Goal: Task Accomplishment & Management: Complete application form

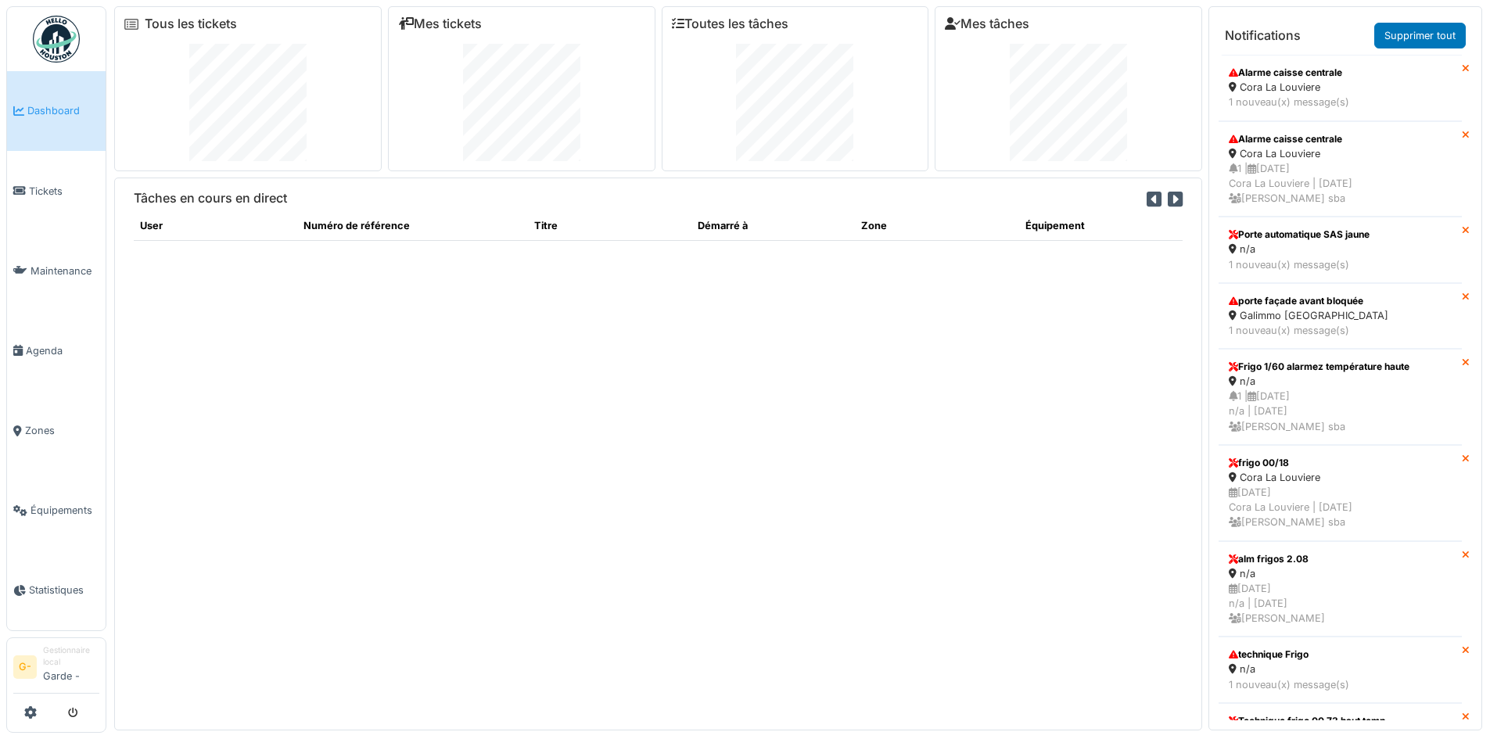
click at [59, 113] on span "Dashboard" at bounding box center [63, 110] width 72 height 15
click at [32, 190] on span "Tickets" at bounding box center [64, 191] width 70 height 15
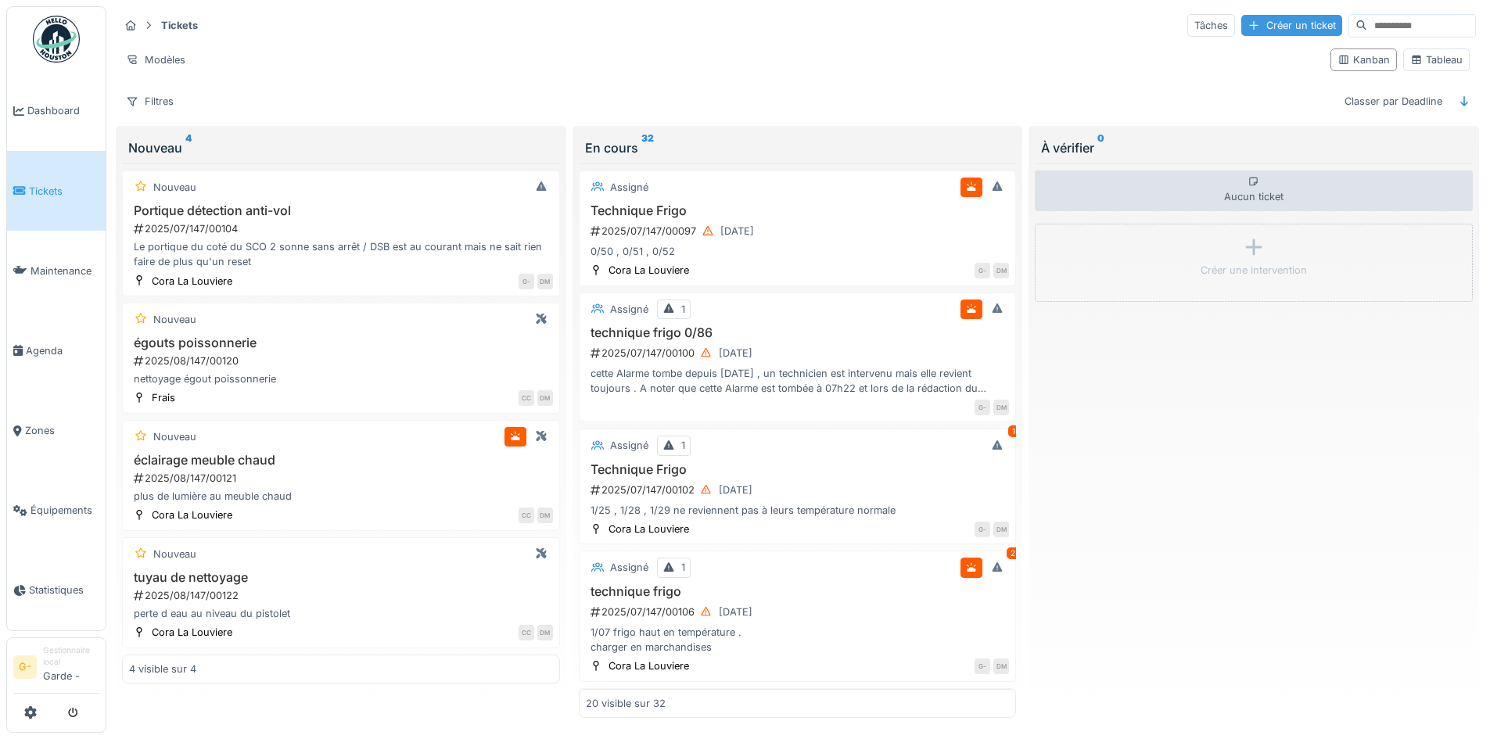
click at [1241, 22] on div "Créer un ticket" at bounding box center [1291, 25] width 101 height 21
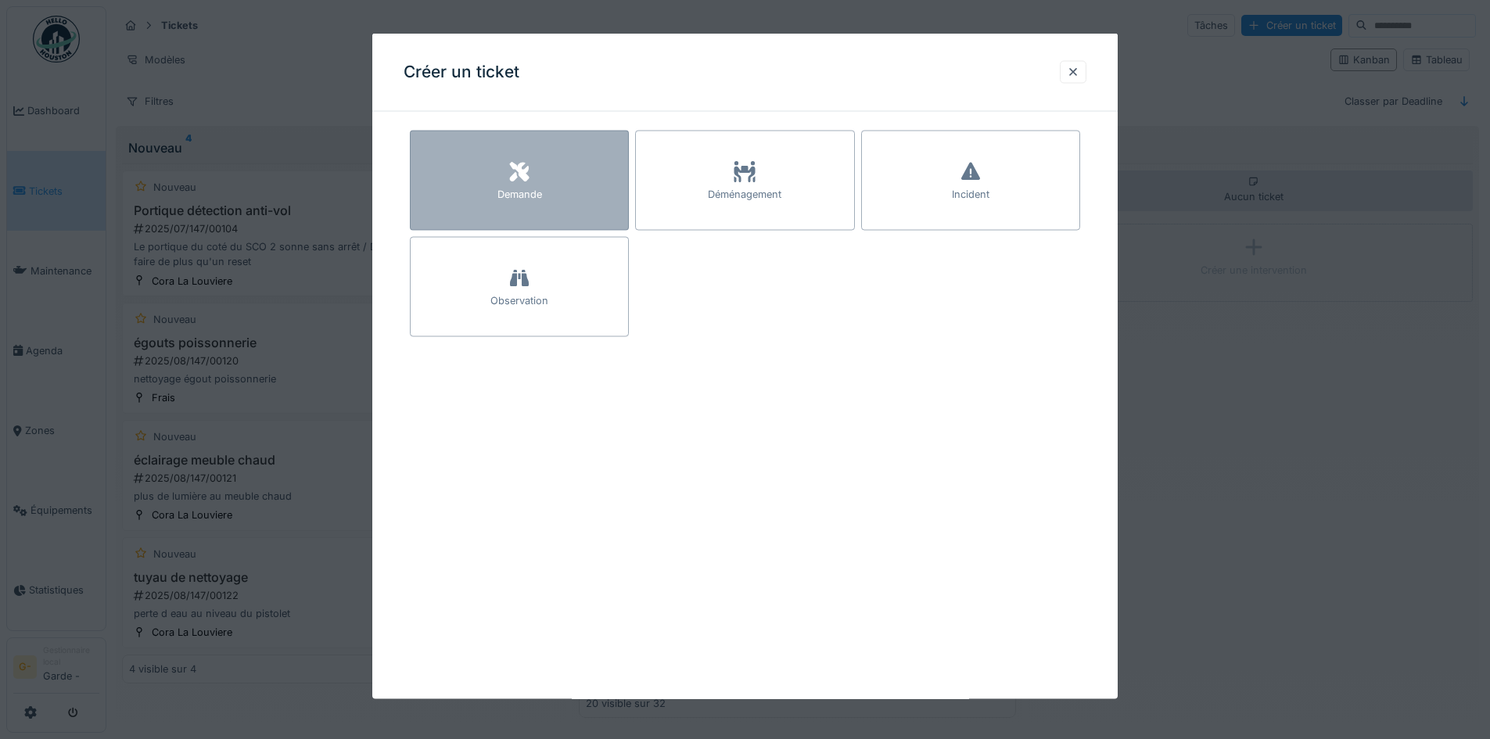
click at [553, 186] on div "Demande" at bounding box center [519, 181] width 219 height 100
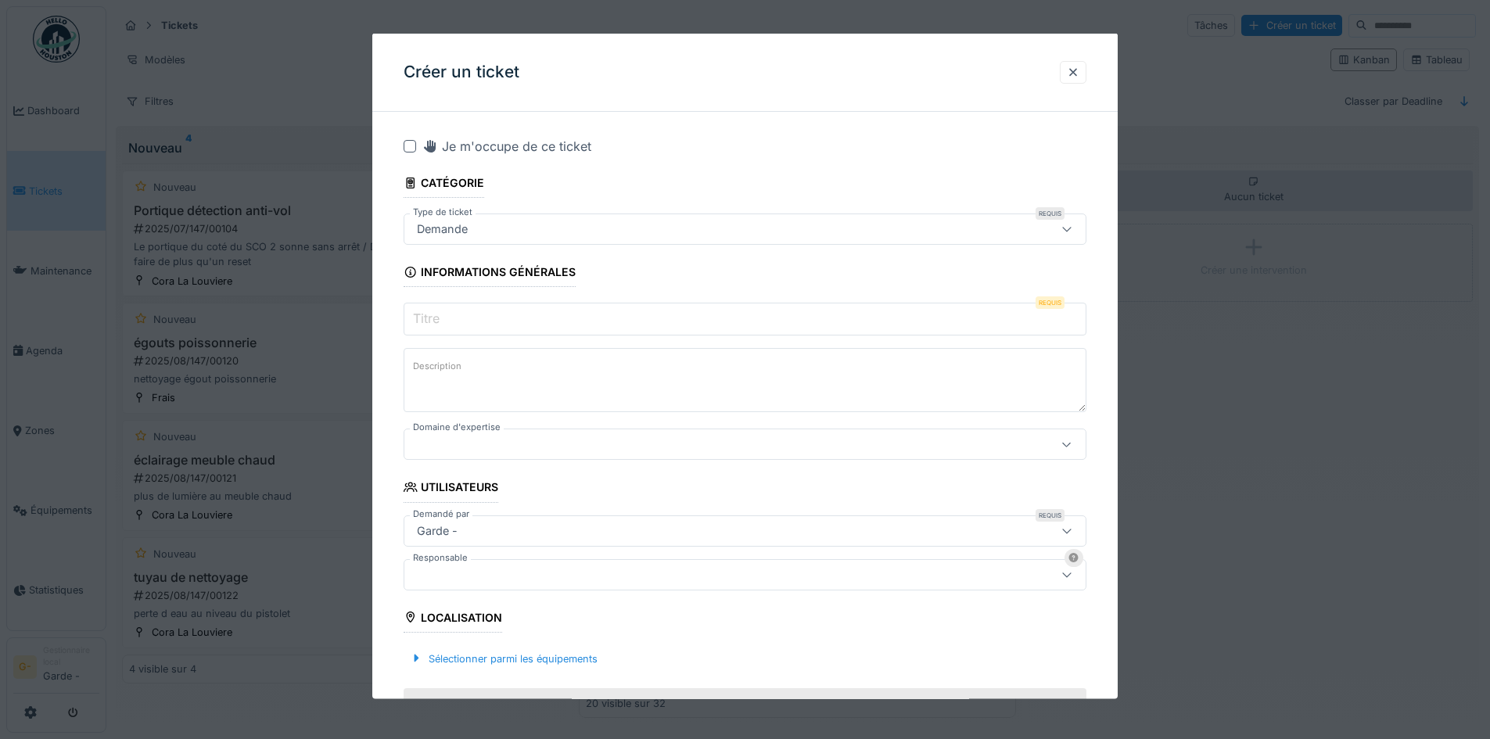
click at [595, 235] on div "Demande" at bounding box center [705, 229] width 589 height 17
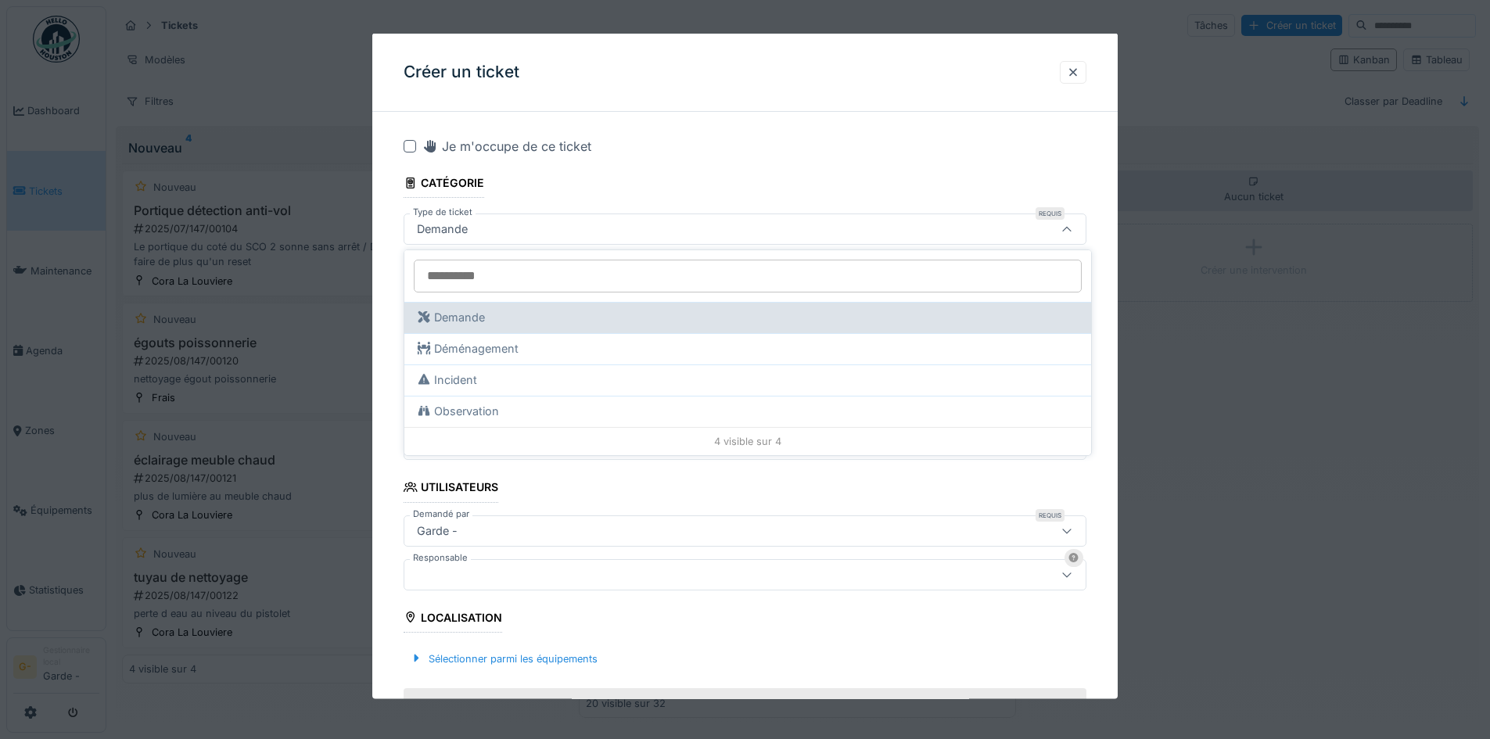
click at [552, 311] on div "Demande" at bounding box center [748, 317] width 662 height 17
click at [552, 318] on div "Demande" at bounding box center [748, 317] width 662 height 17
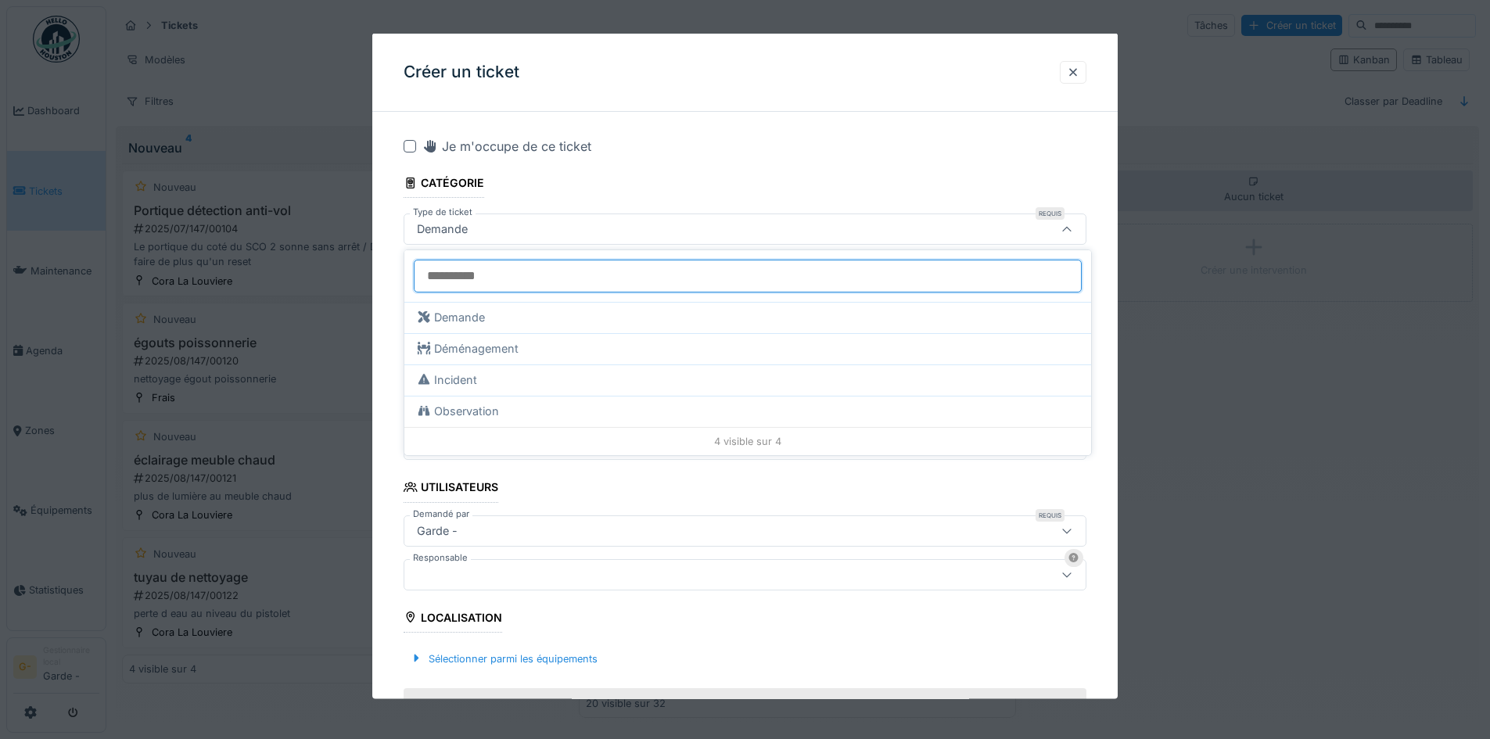
click at [616, 282] on input "Type de ticket" at bounding box center [748, 276] width 668 height 33
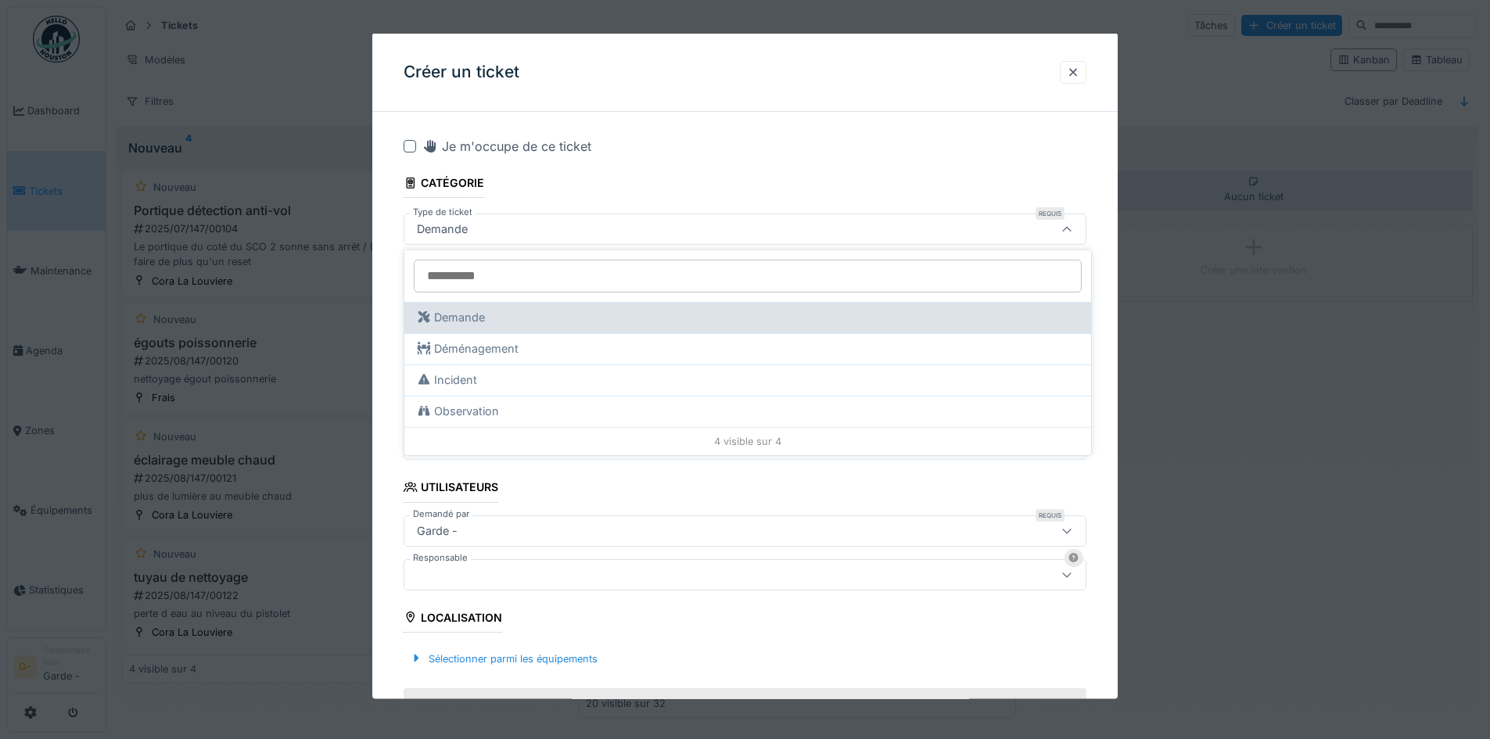
click at [608, 318] on div "Demande" at bounding box center [748, 317] width 662 height 17
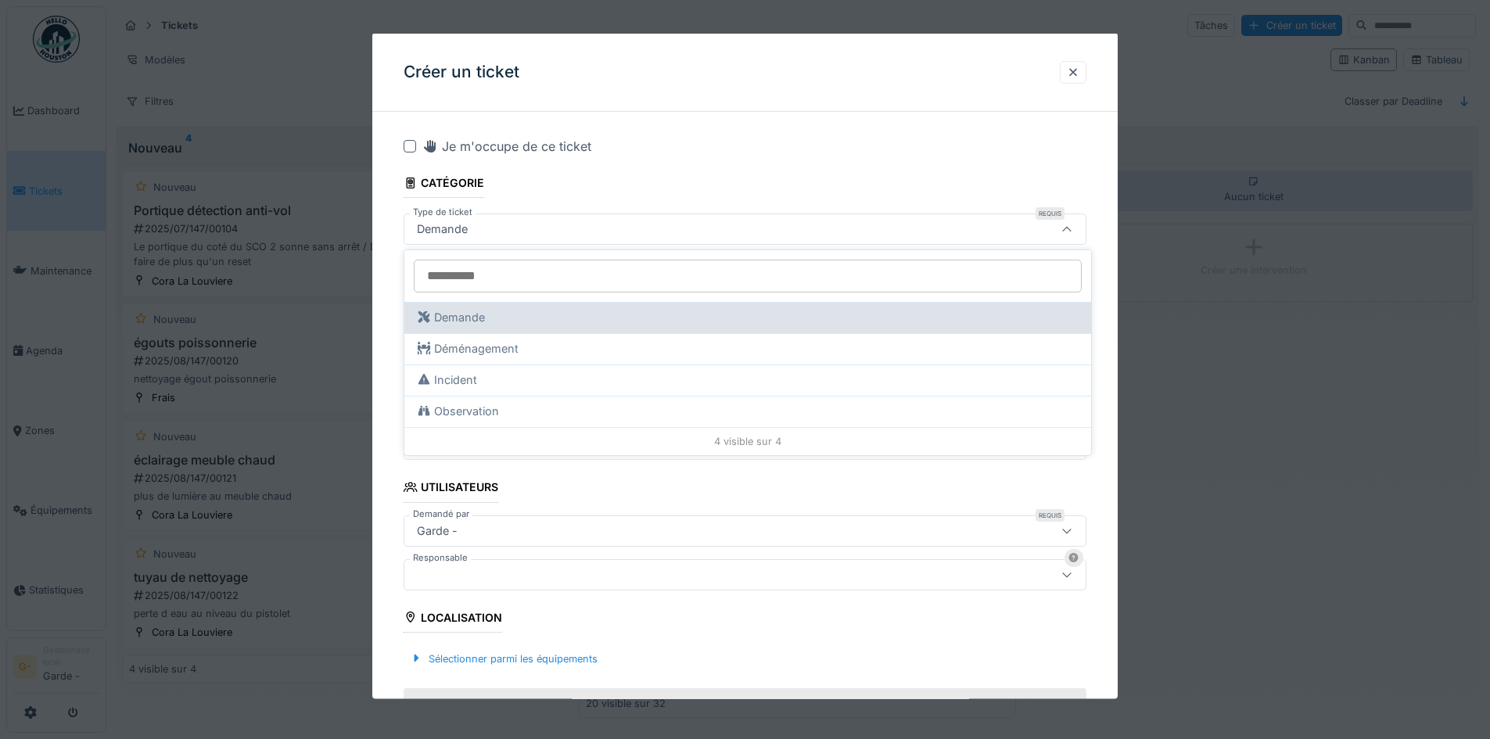
click at [608, 318] on div "Demande" at bounding box center [748, 317] width 662 height 17
click at [609, 318] on div "Demande" at bounding box center [748, 317] width 662 height 17
click at [609, 317] on div "Demande" at bounding box center [748, 317] width 662 height 17
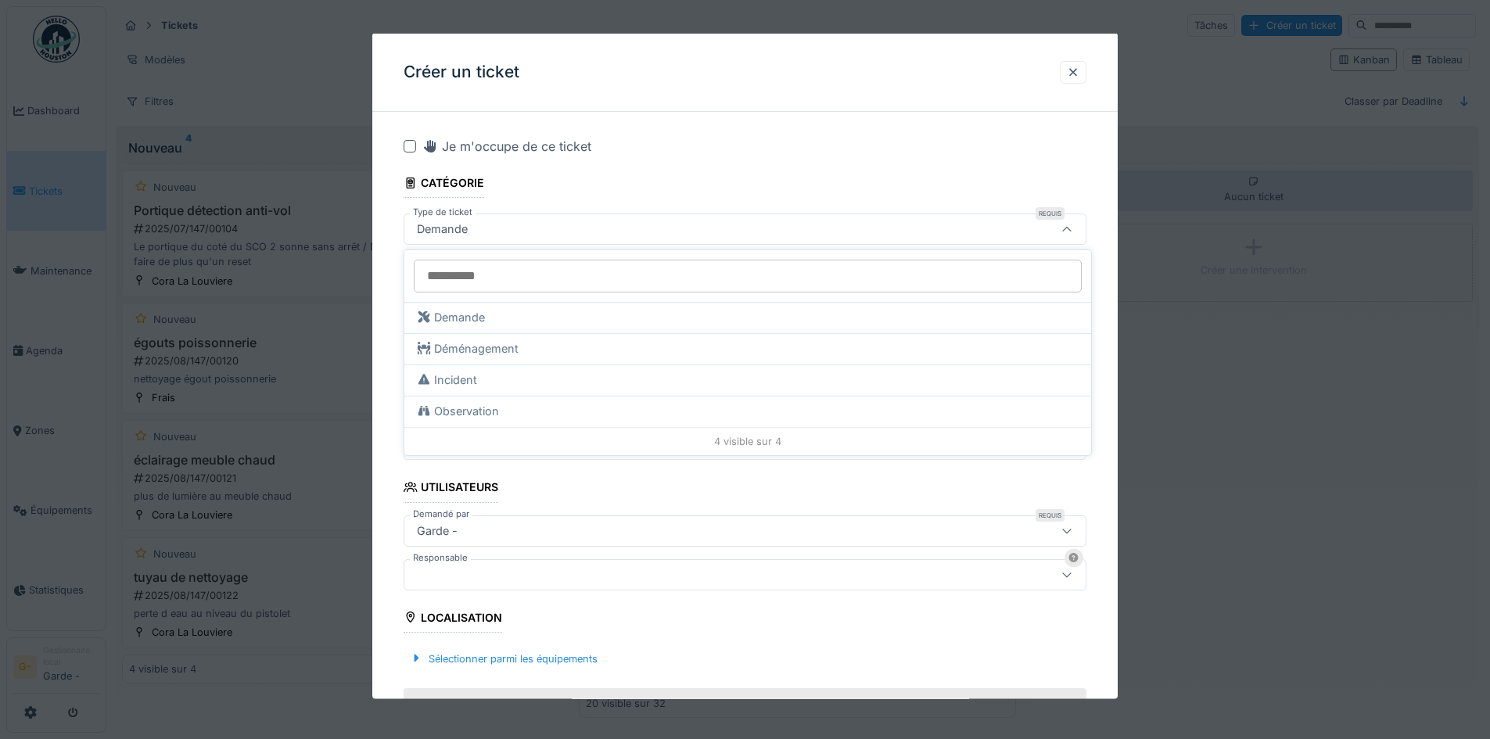
click at [673, 182] on fieldset "**********" at bounding box center [745, 717] width 683 height 1186
click at [562, 308] on input "Titre" at bounding box center [745, 319] width 683 height 33
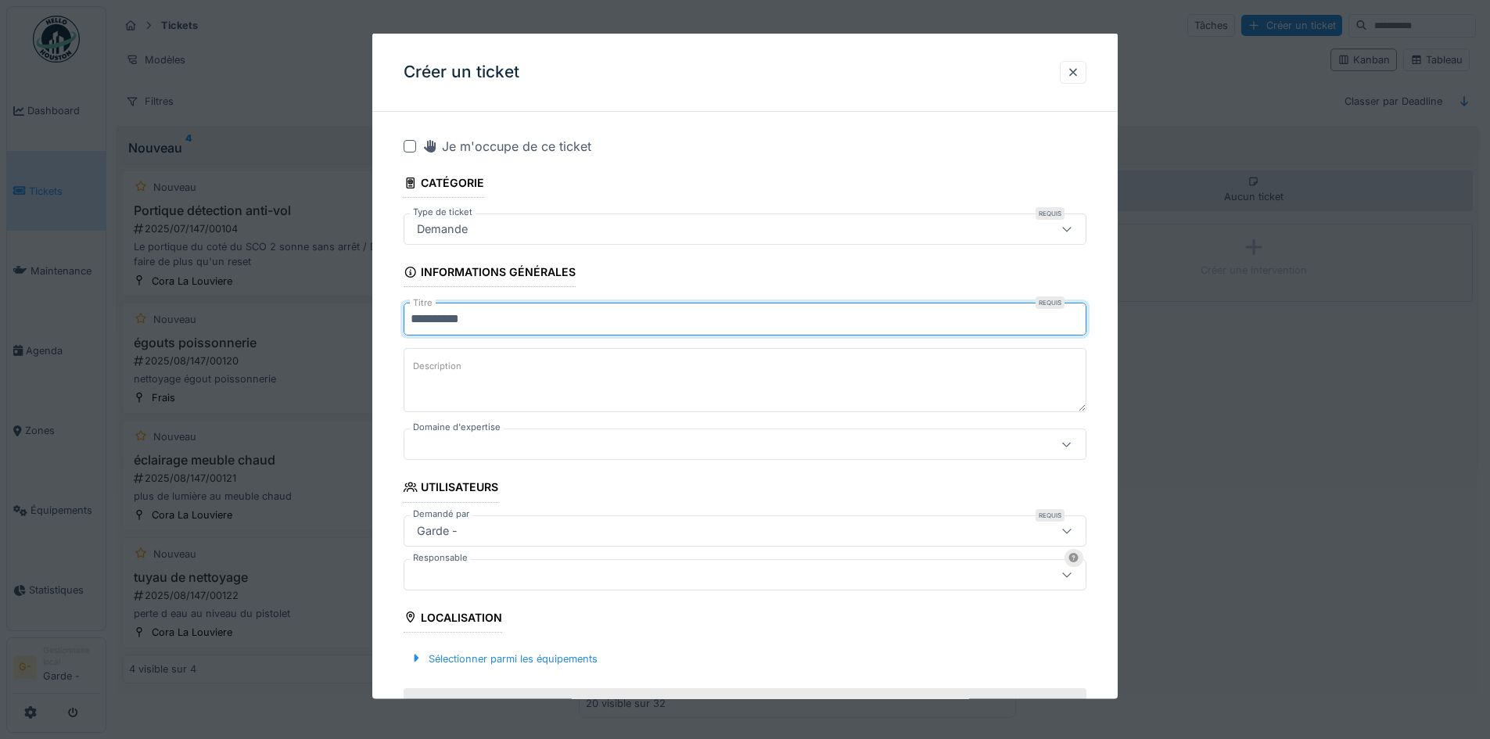
type input "**********"
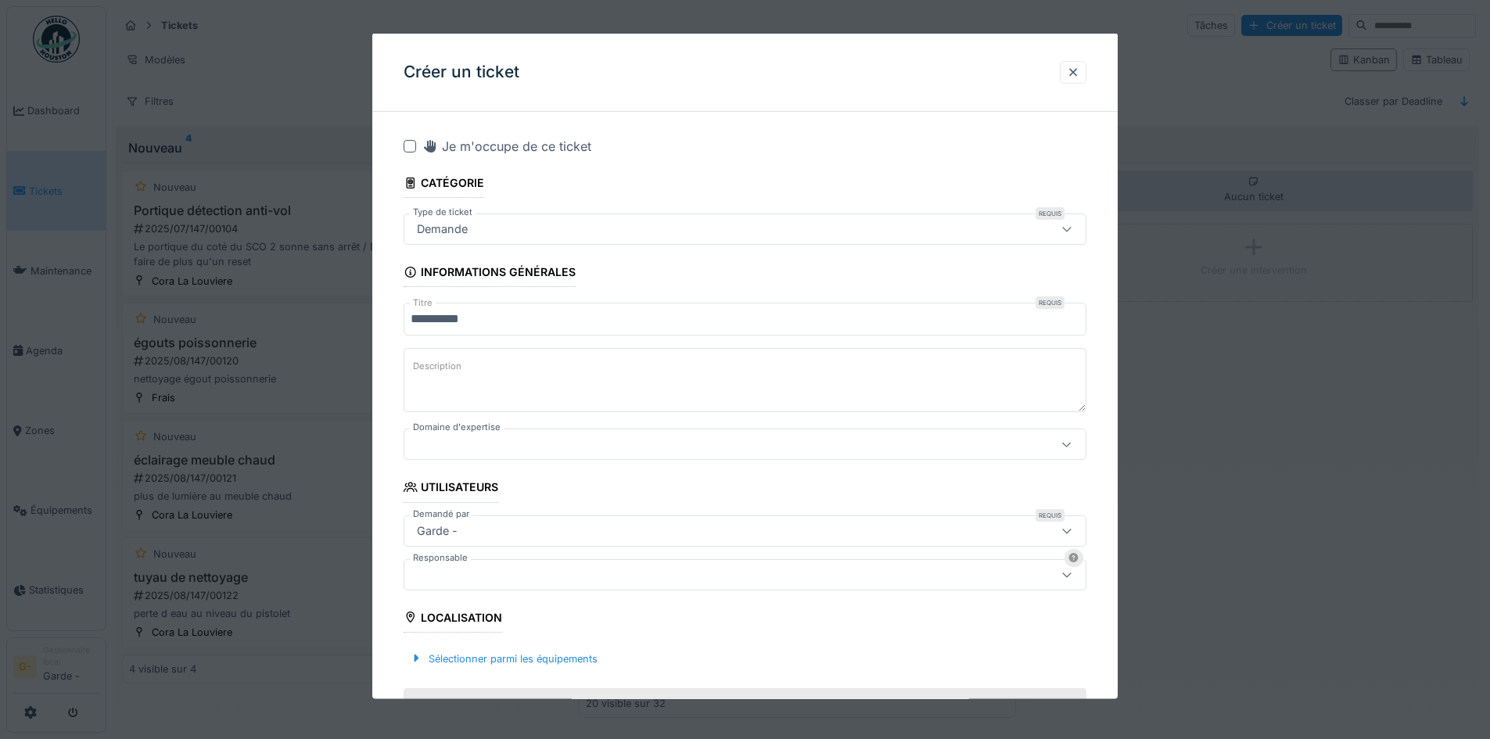
click at [540, 386] on textarea "Description" at bounding box center [745, 380] width 683 height 64
type textarea "**********"
click at [572, 447] on div at bounding box center [705, 444] width 589 height 17
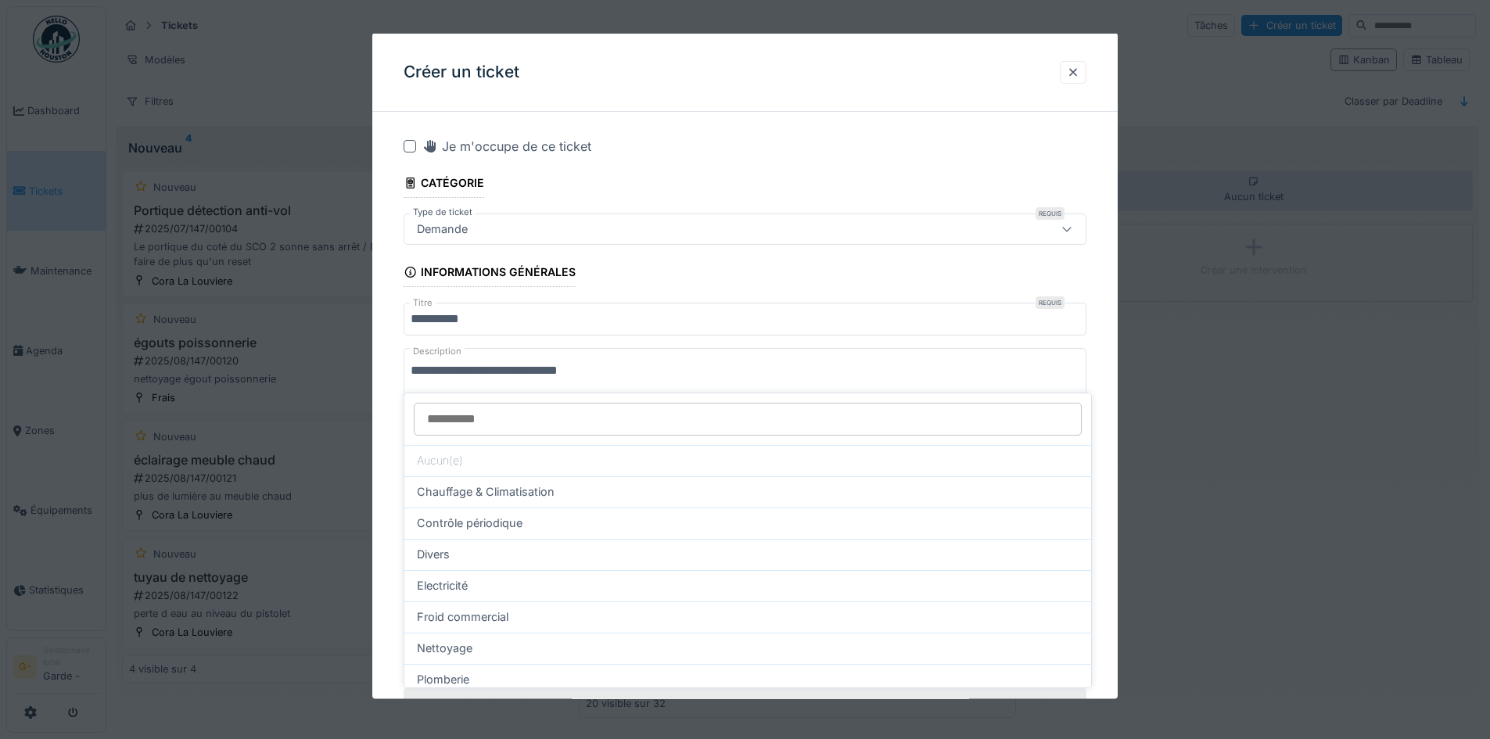
scroll to position [78, 0]
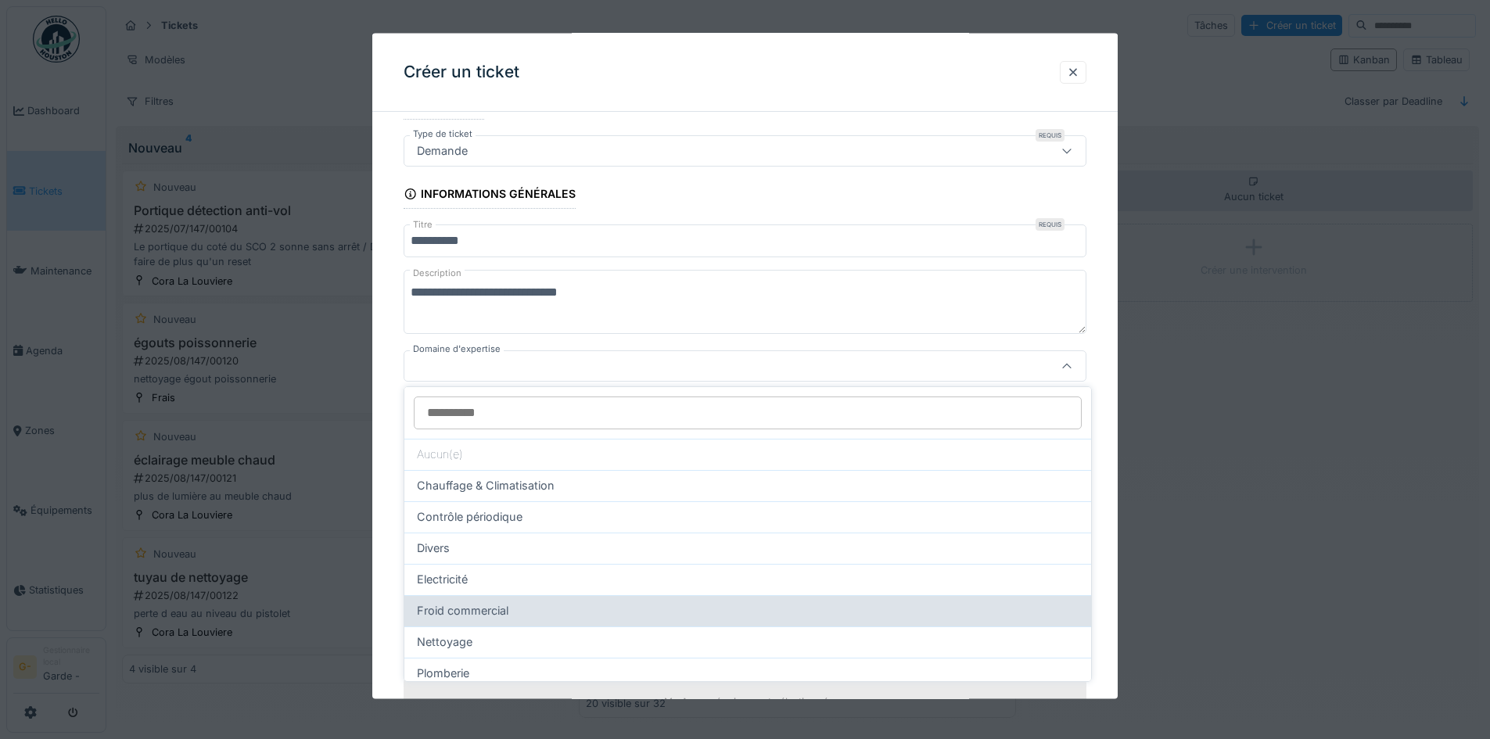
click at [487, 612] on span "Froid commercial" at bounding box center [463, 610] width 92 height 17
type input "***"
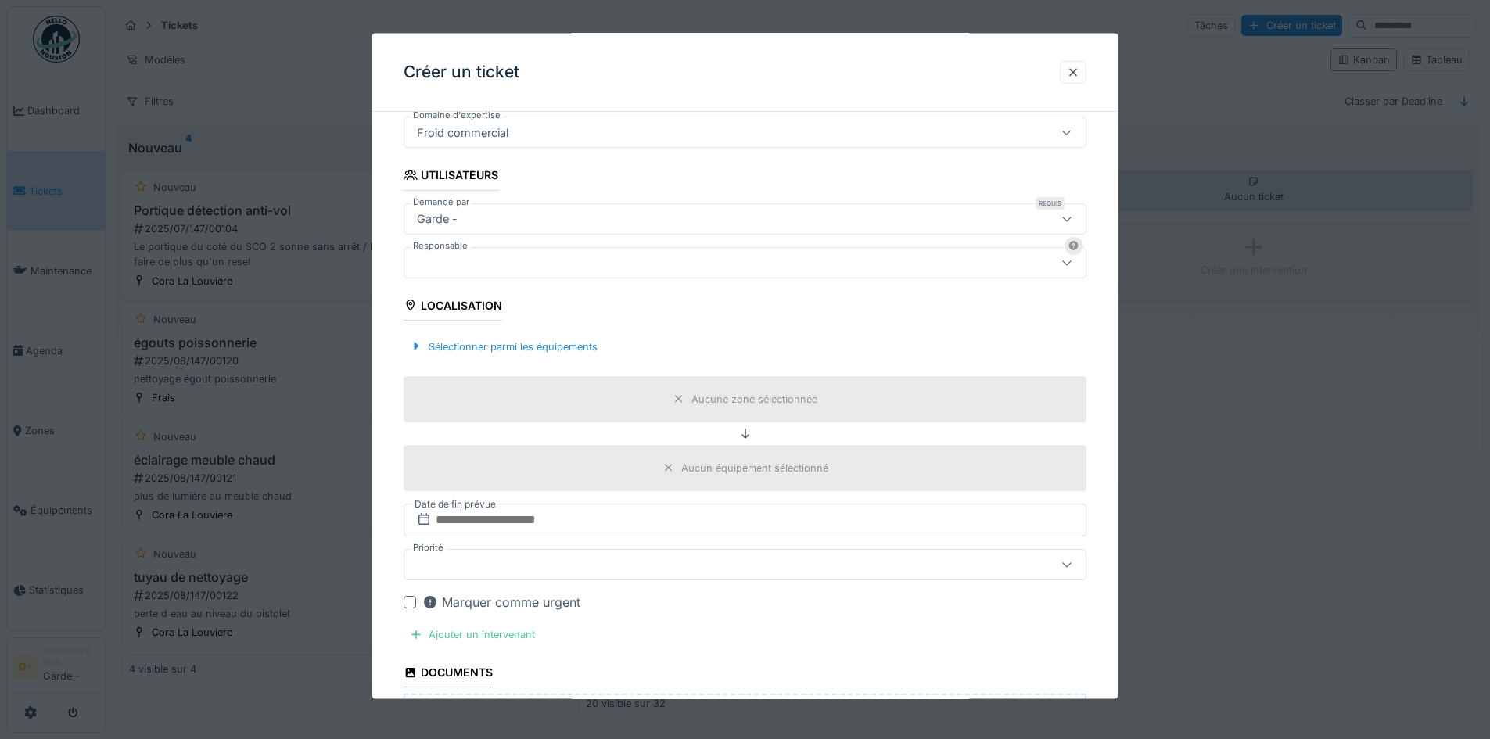
scroll to position [313, 0]
click at [696, 257] on div at bounding box center [705, 261] width 589 height 17
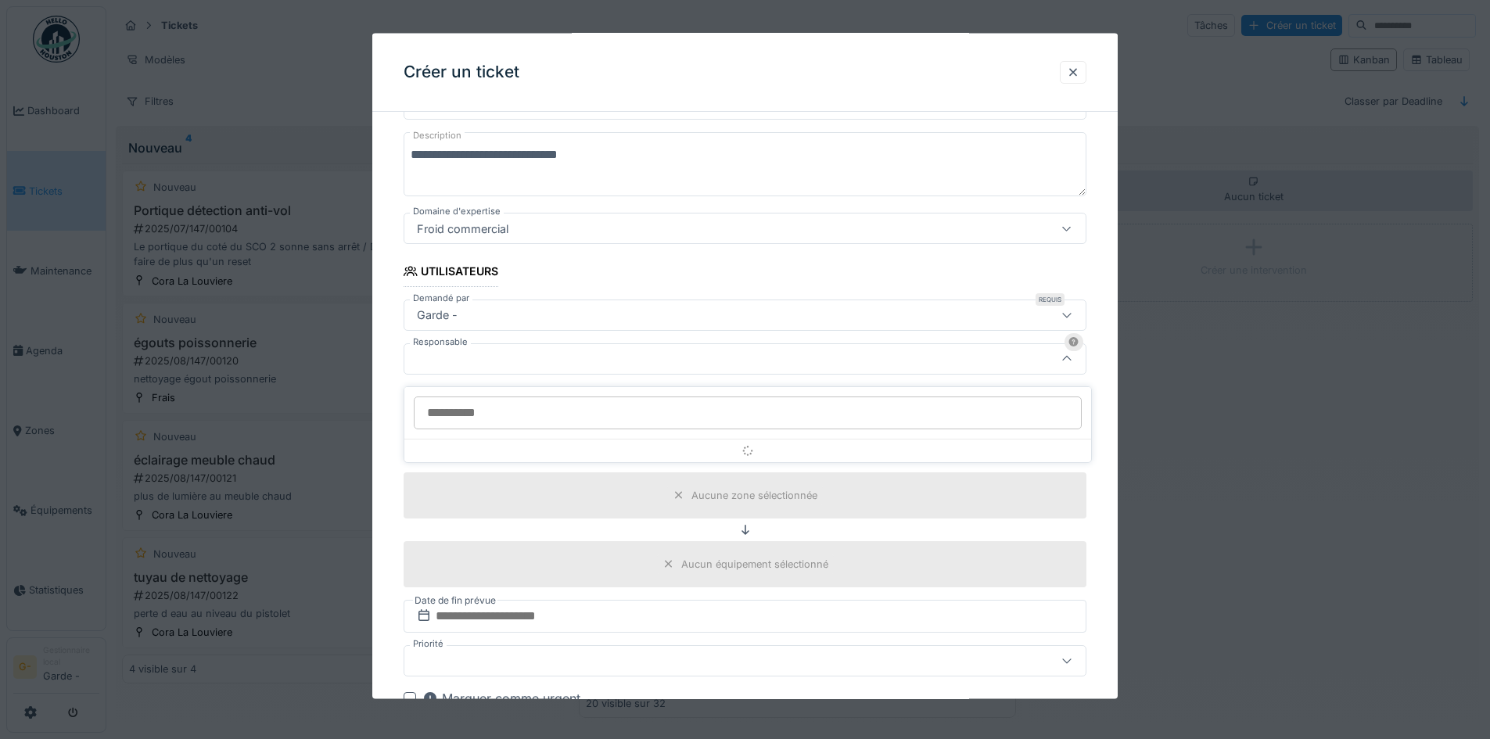
scroll to position [208, 0]
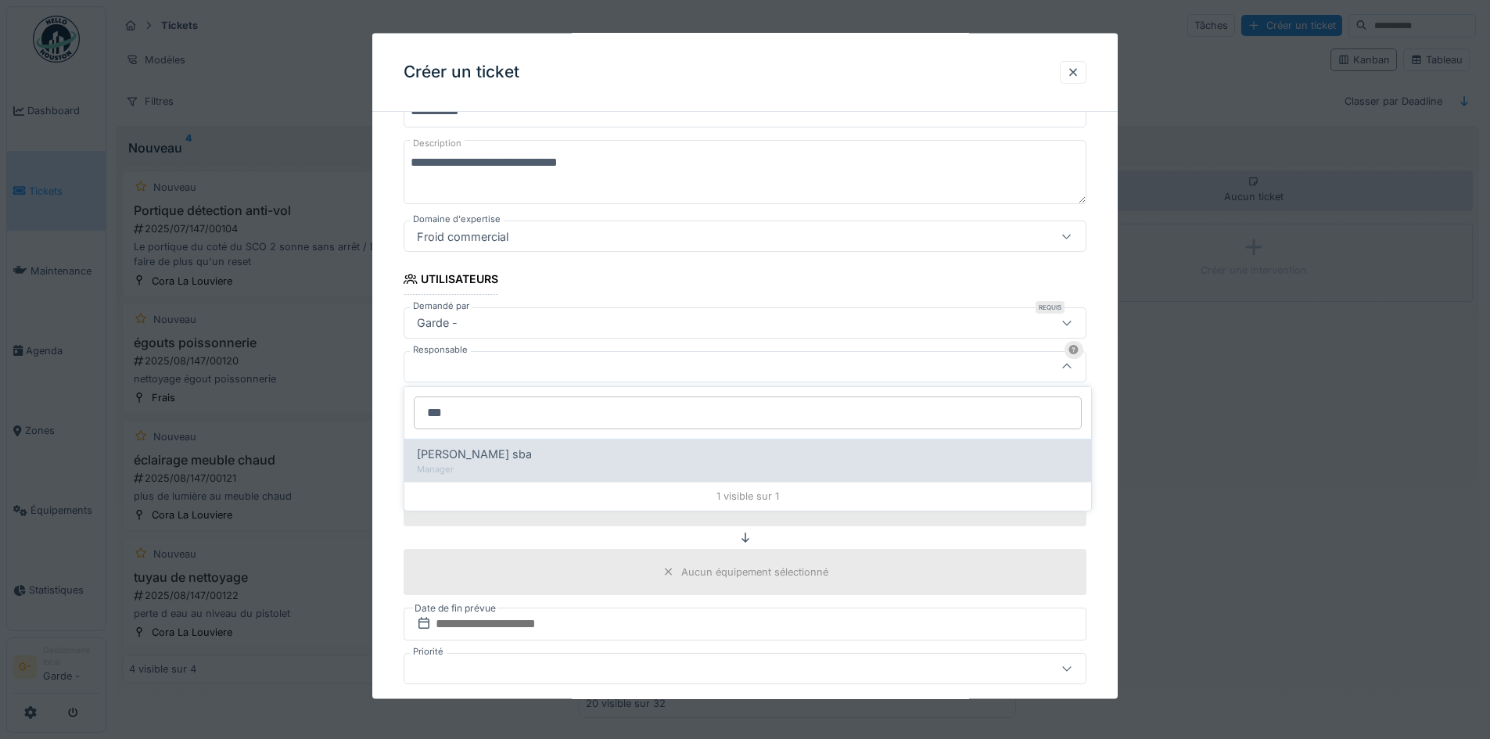
type input "***"
click at [579, 468] on div "Manager" at bounding box center [748, 469] width 662 height 13
type input "****"
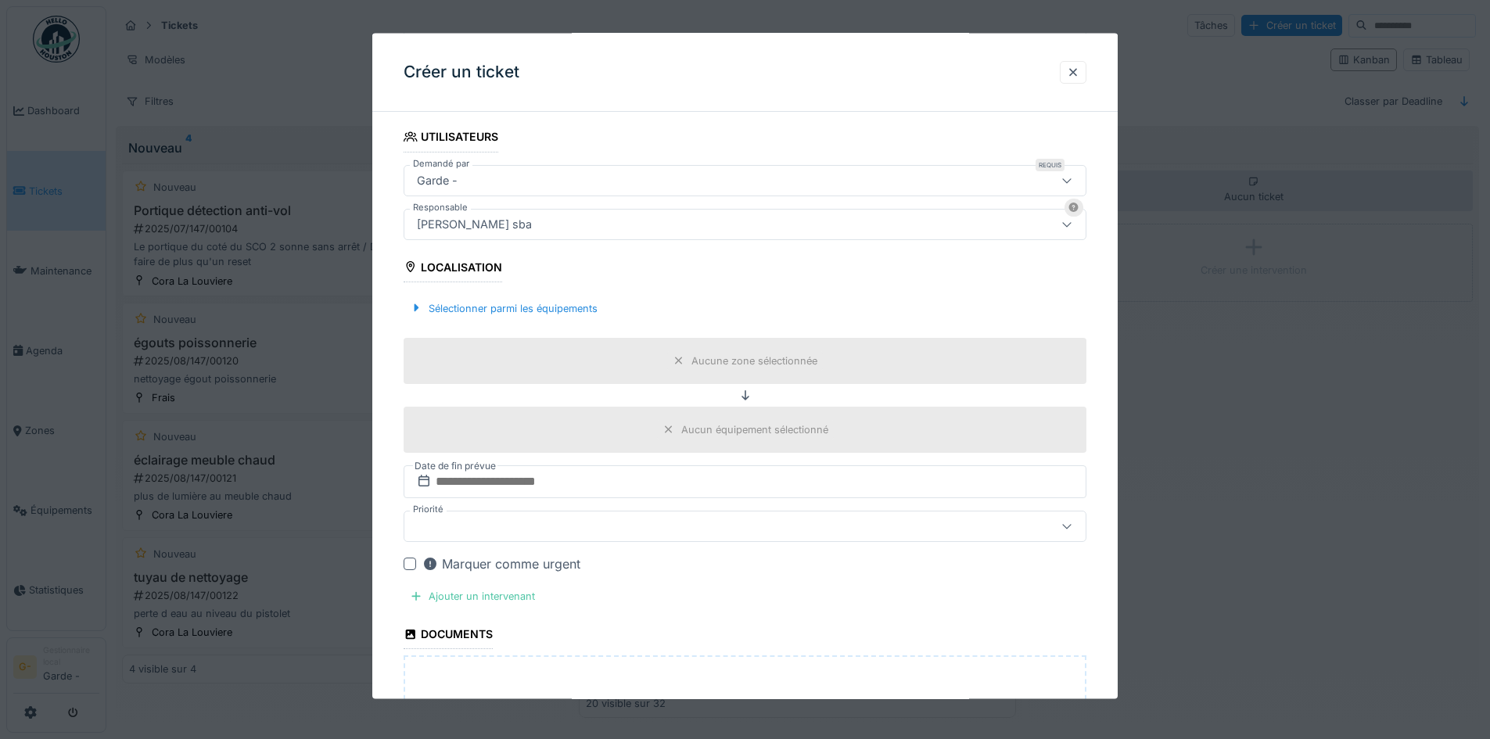
scroll to position [364, 0]
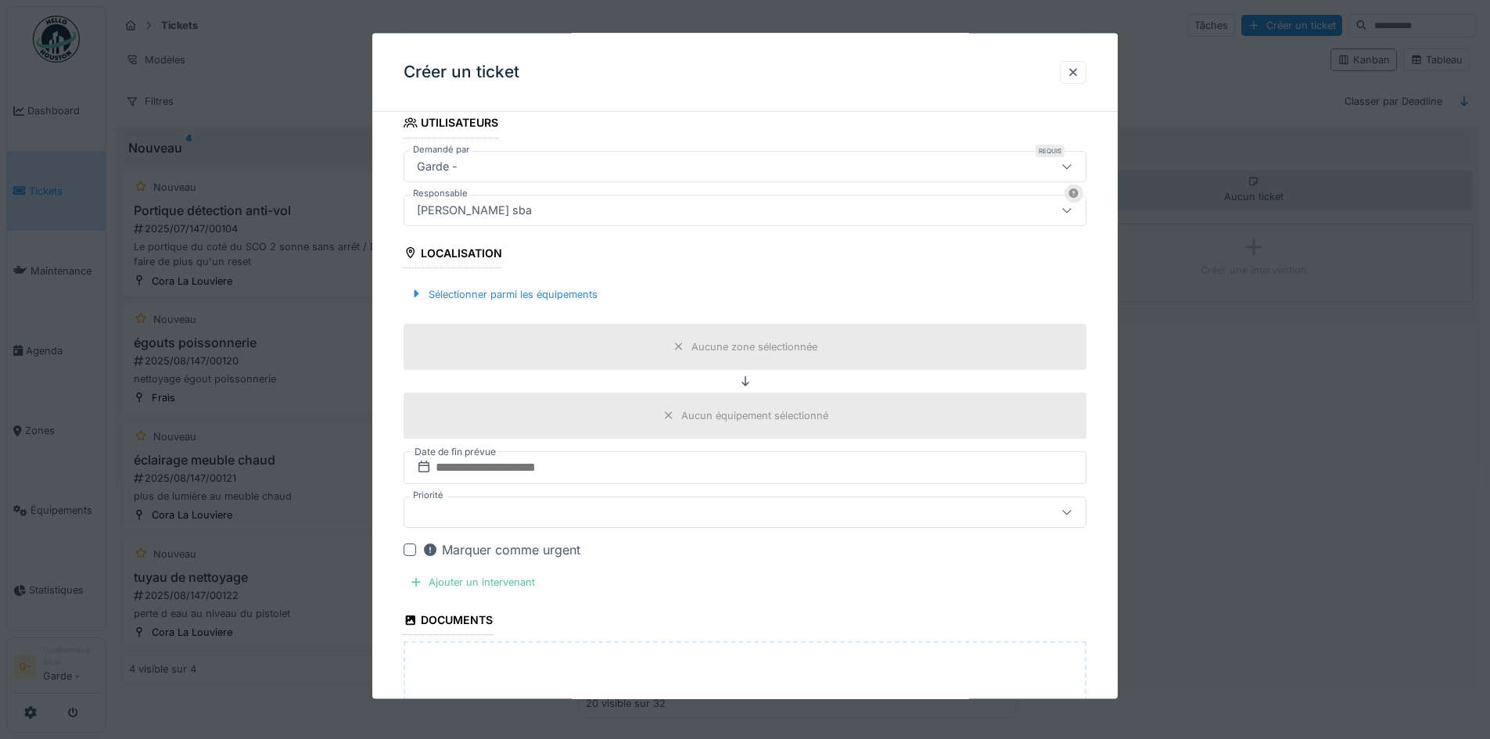
click at [778, 345] on div "Aucune zone sélectionnée" at bounding box center [754, 346] width 126 height 15
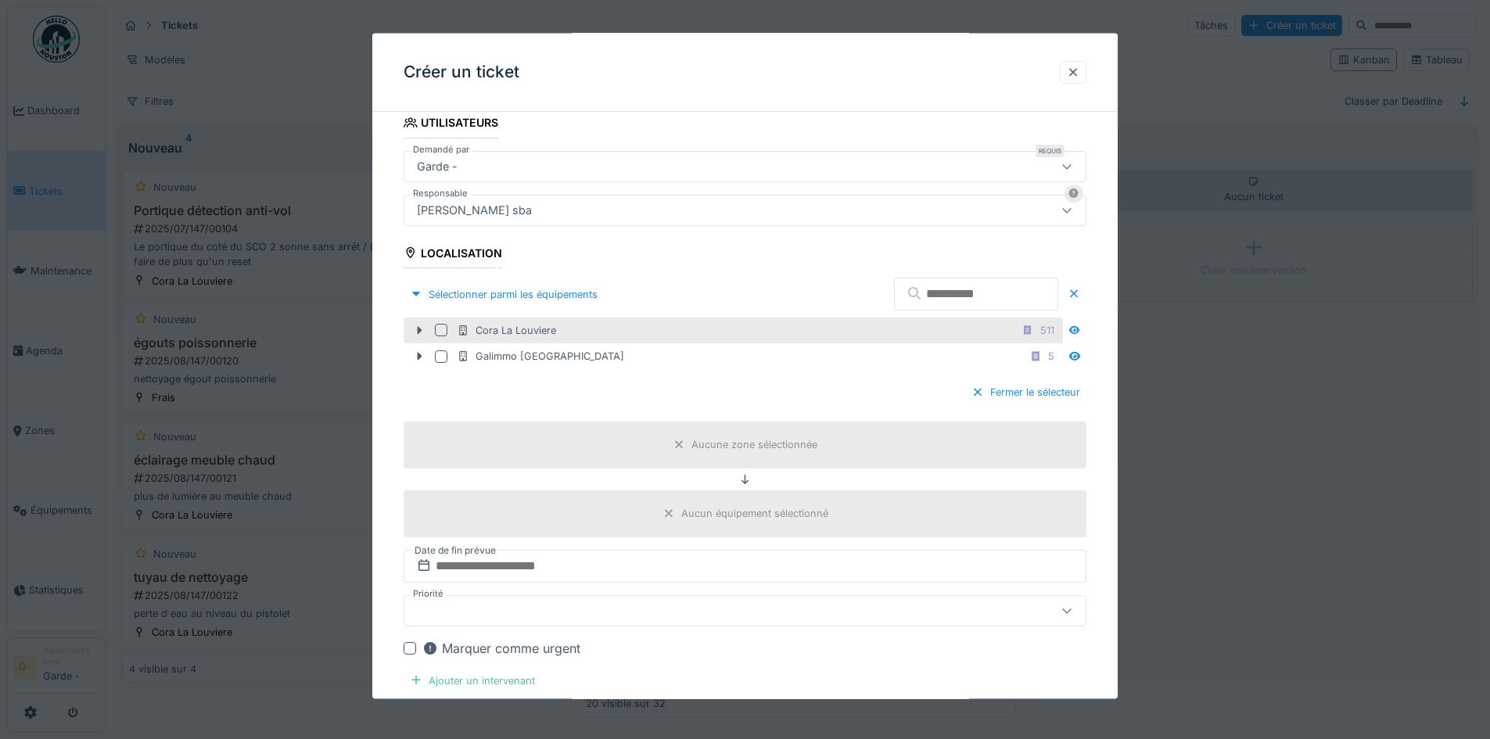
click at [538, 325] on div "Cora La Louviere" at bounding box center [506, 329] width 99 height 15
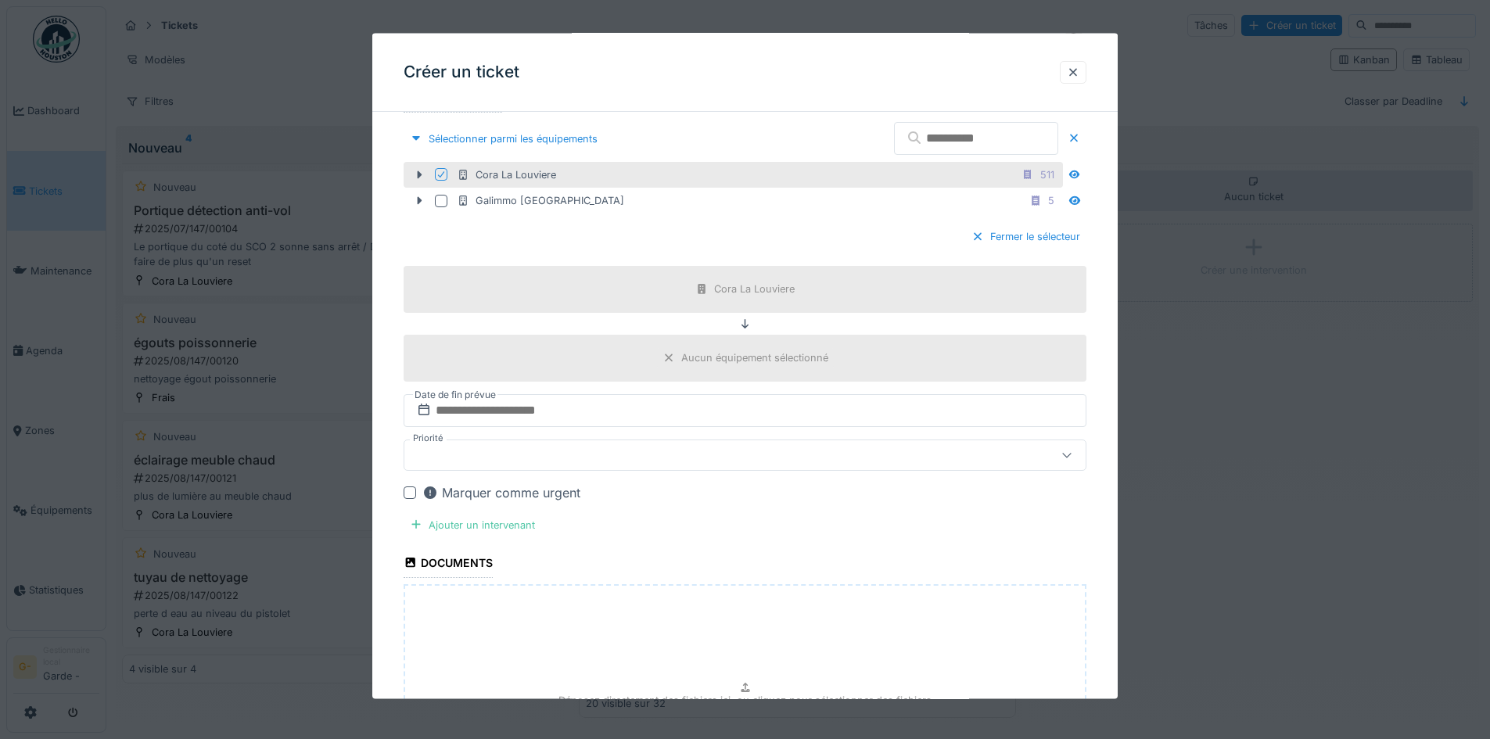
scroll to position [521, 0]
click at [686, 407] on input "text" at bounding box center [745, 409] width 683 height 33
click at [719, 535] on div "8" at bounding box center [722, 537] width 21 height 23
click at [678, 455] on div at bounding box center [705, 453] width 589 height 17
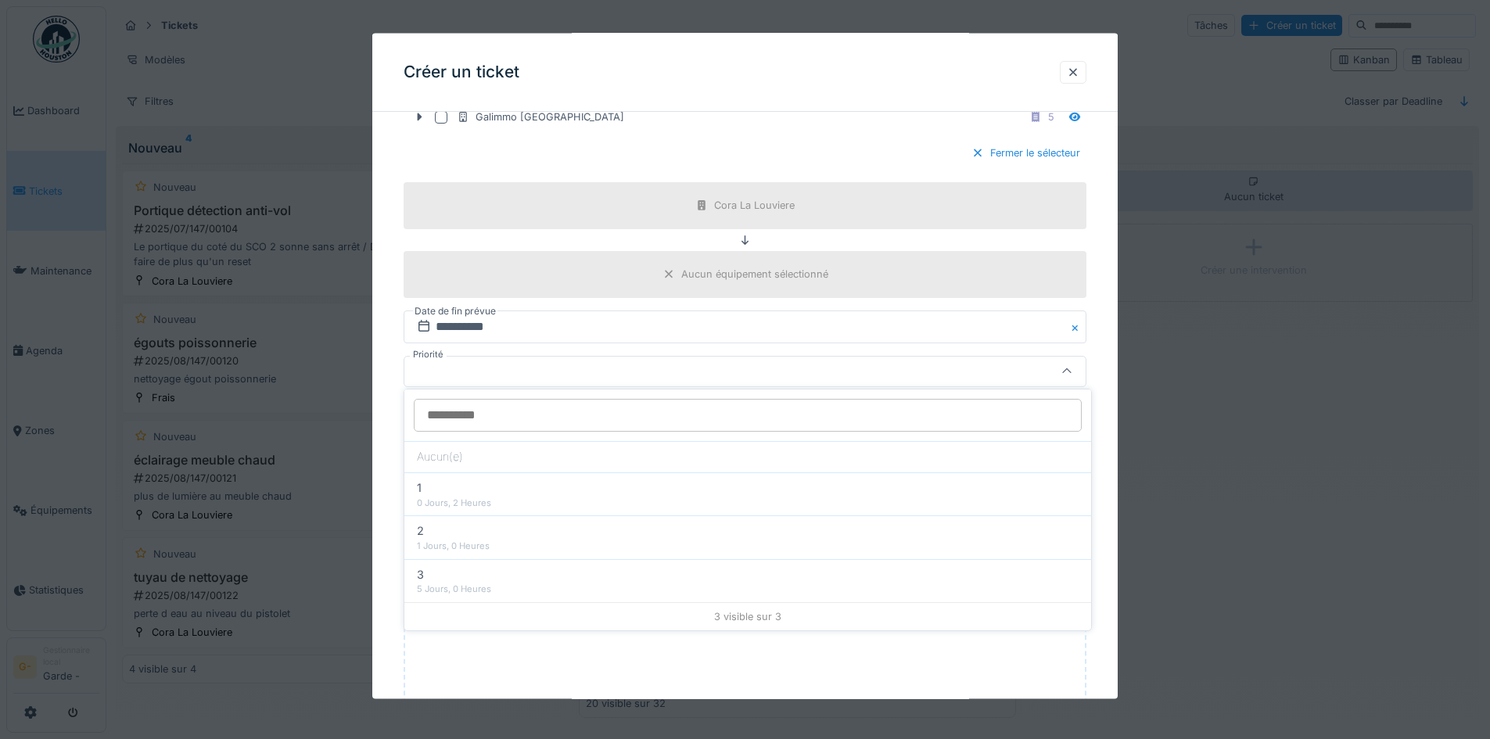
scroll to position [608, 0]
click at [670, 414] on input "Priorité" at bounding box center [748, 413] width 668 height 33
click at [731, 370] on div at bounding box center [705, 365] width 589 height 17
click at [410, 402] on div at bounding box center [410, 403] width 13 height 13
click at [457, 441] on div "Ajouter un intervenant" at bounding box center [473, 435] width 138 height 21
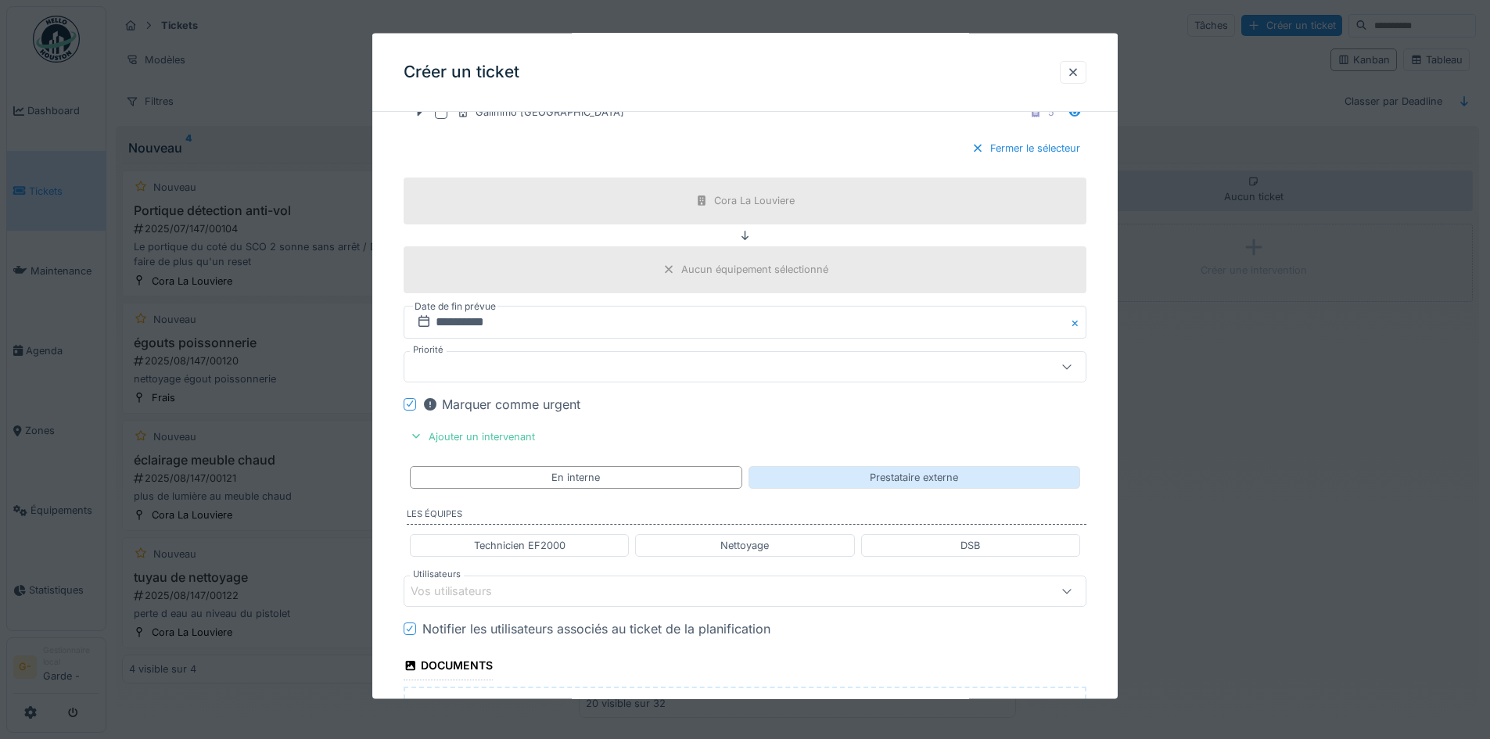
click at [904, 478] on div "Prestataire externe" at bounding box center [914, 476] width 88 height 15
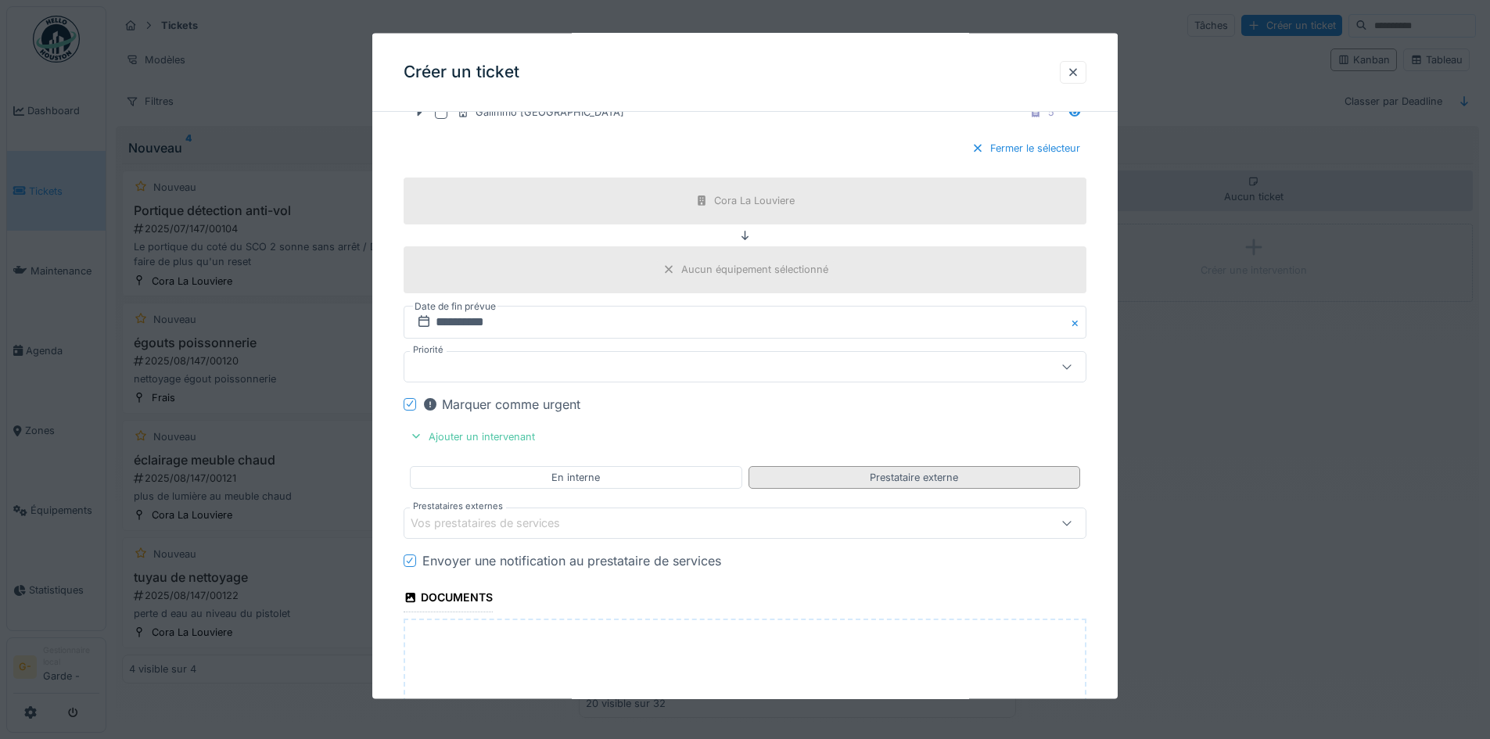
click at [907, 478] on div "Prestataire externe" at bounding box center [914, 476] width 88 height 15
click at [838, 515] on div "Vos prestataires de services" at bounding box center [705, 522] width 589 height 17
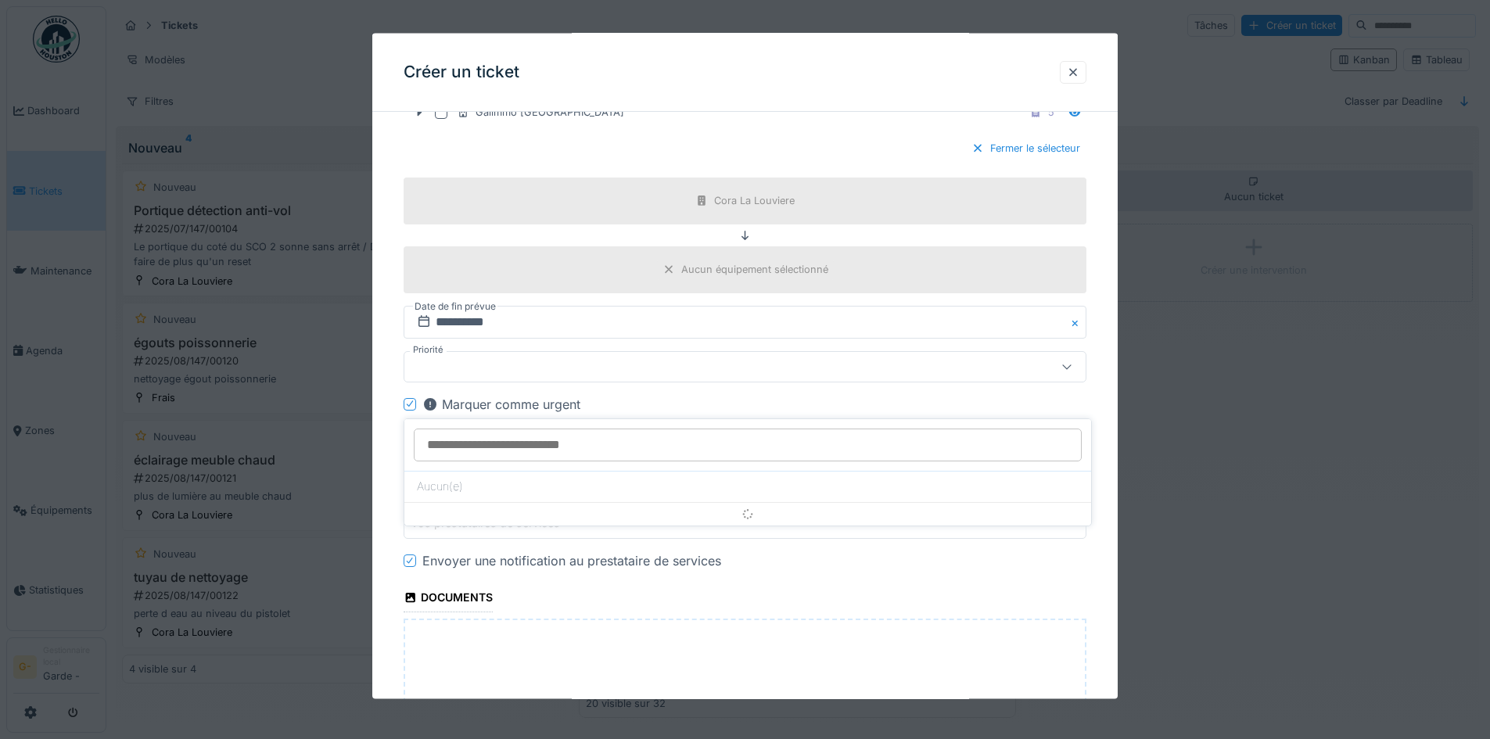
scroll to position [766, 0]
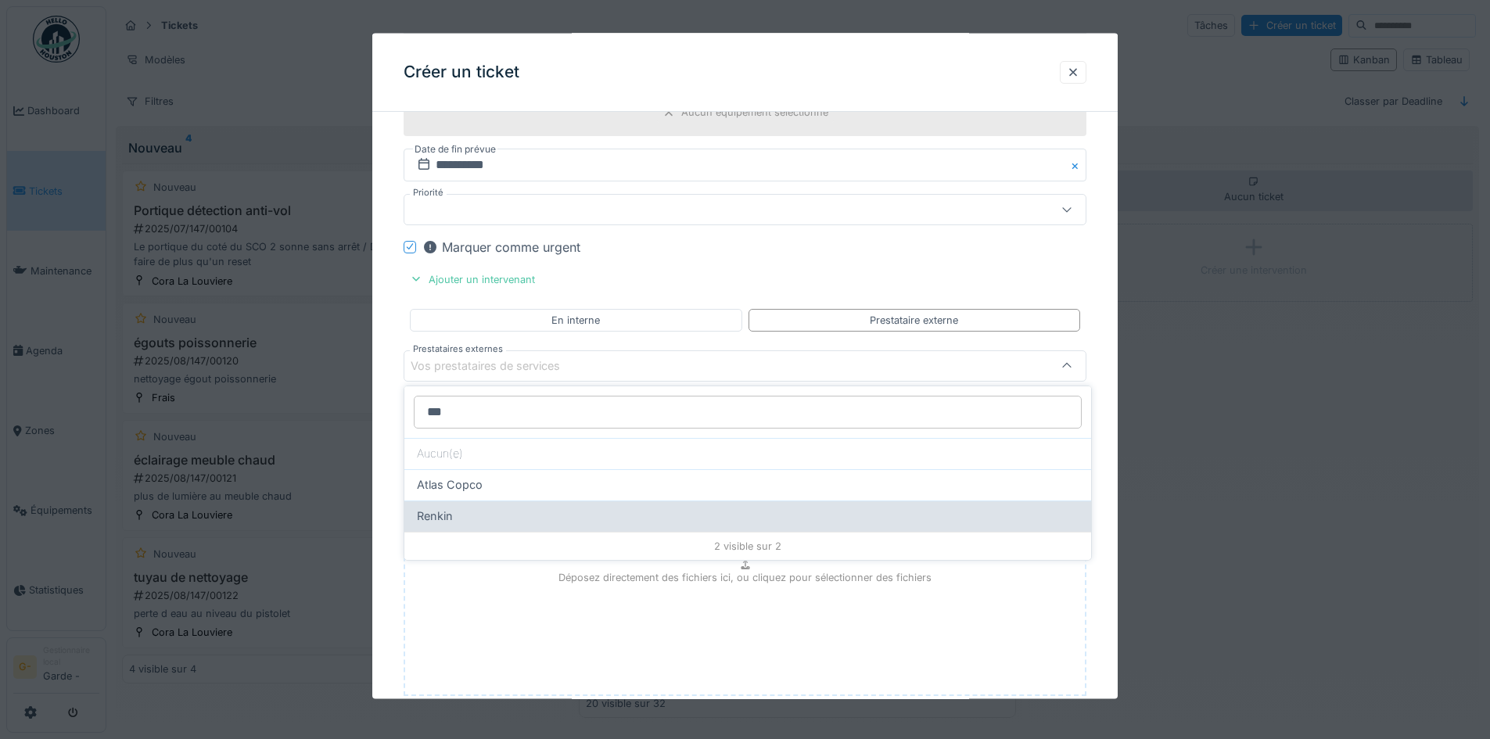
type input "***"
click at [590, 518] on div "Renkin" at bounding box center [748, 516] width 662 height 17
type input "***"
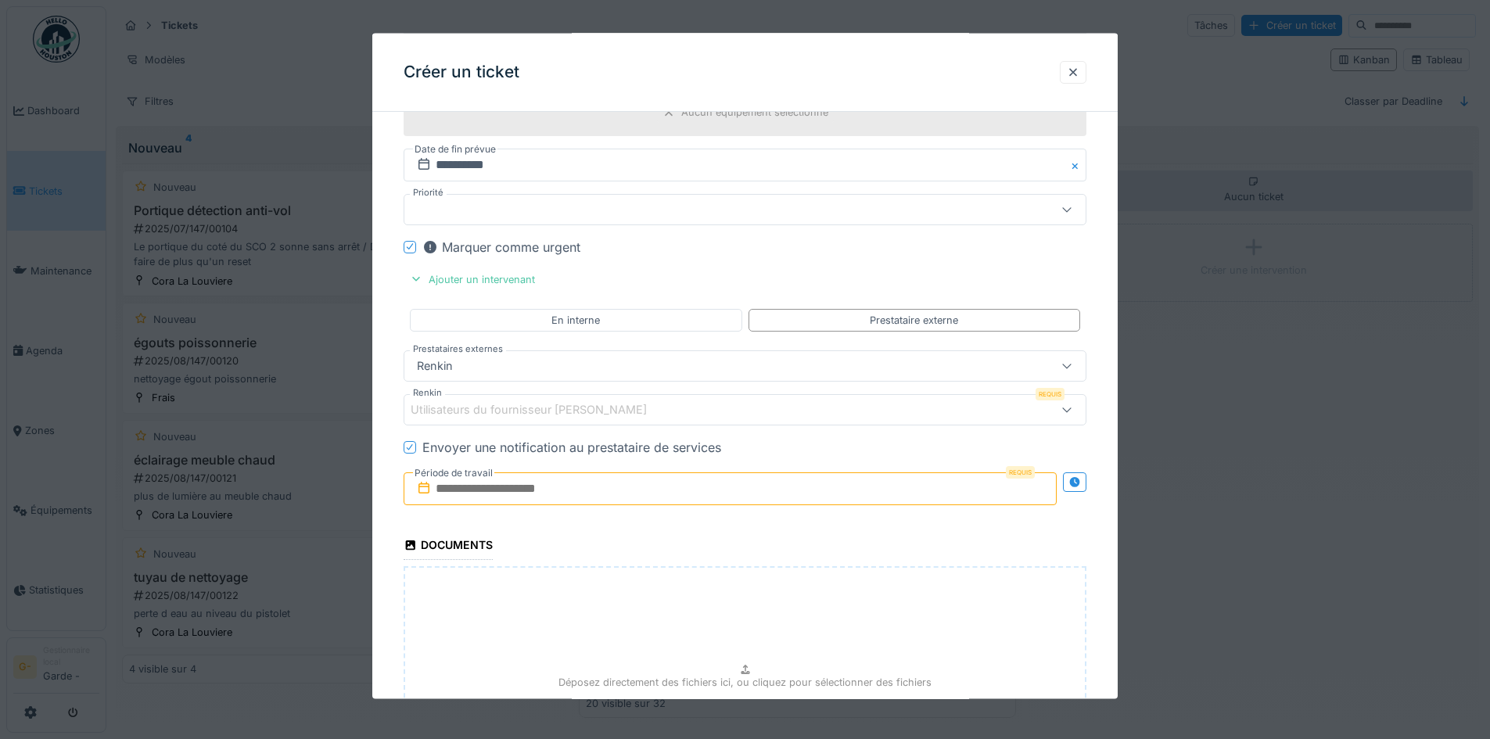
click at [748, 487] on input "text" at bounding box center [730, 488] width 653 height 33
click at [706, 366] on div "8" at bounding box center [707, 368] width 21 height 23
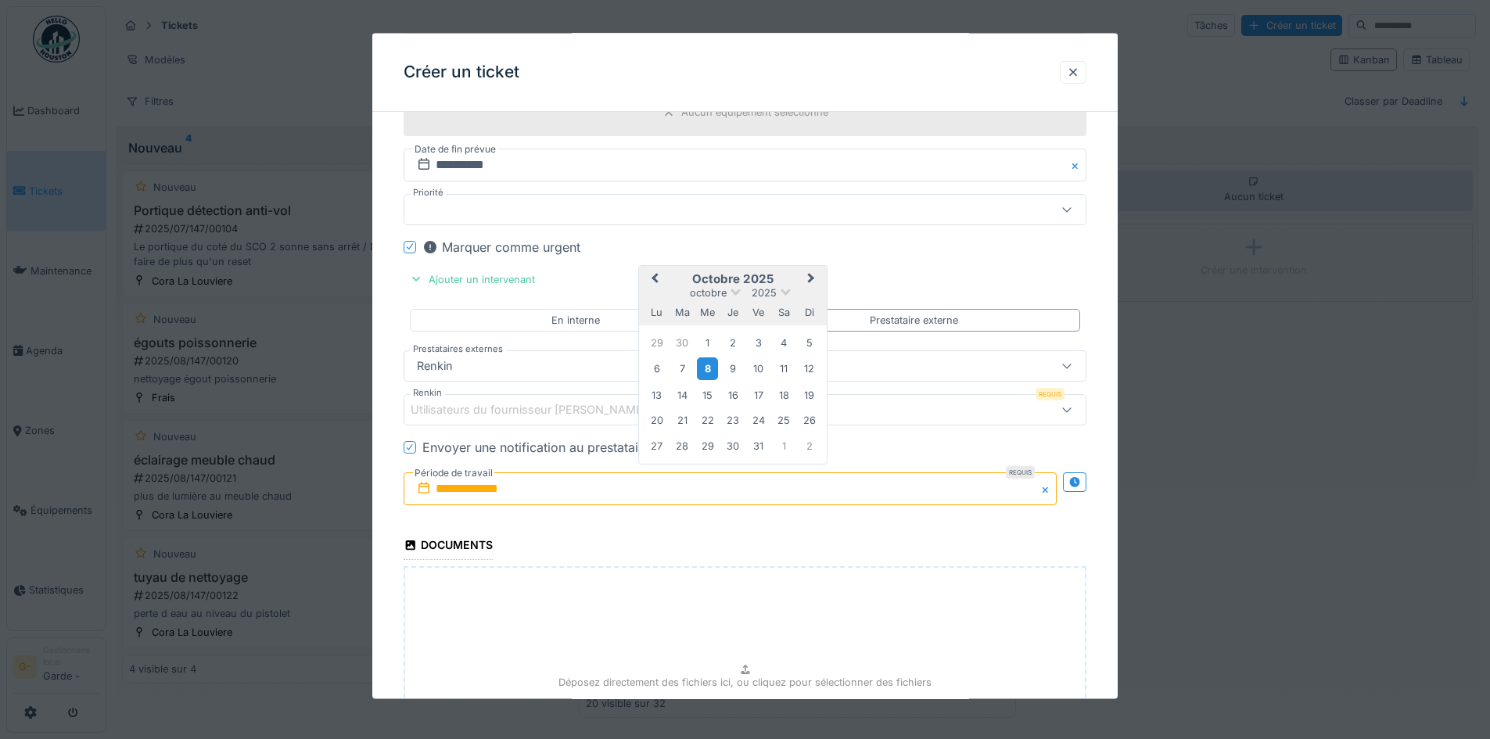
click at [706, 366] on div "8" at bounding box center [707, 368] width 21 height 23
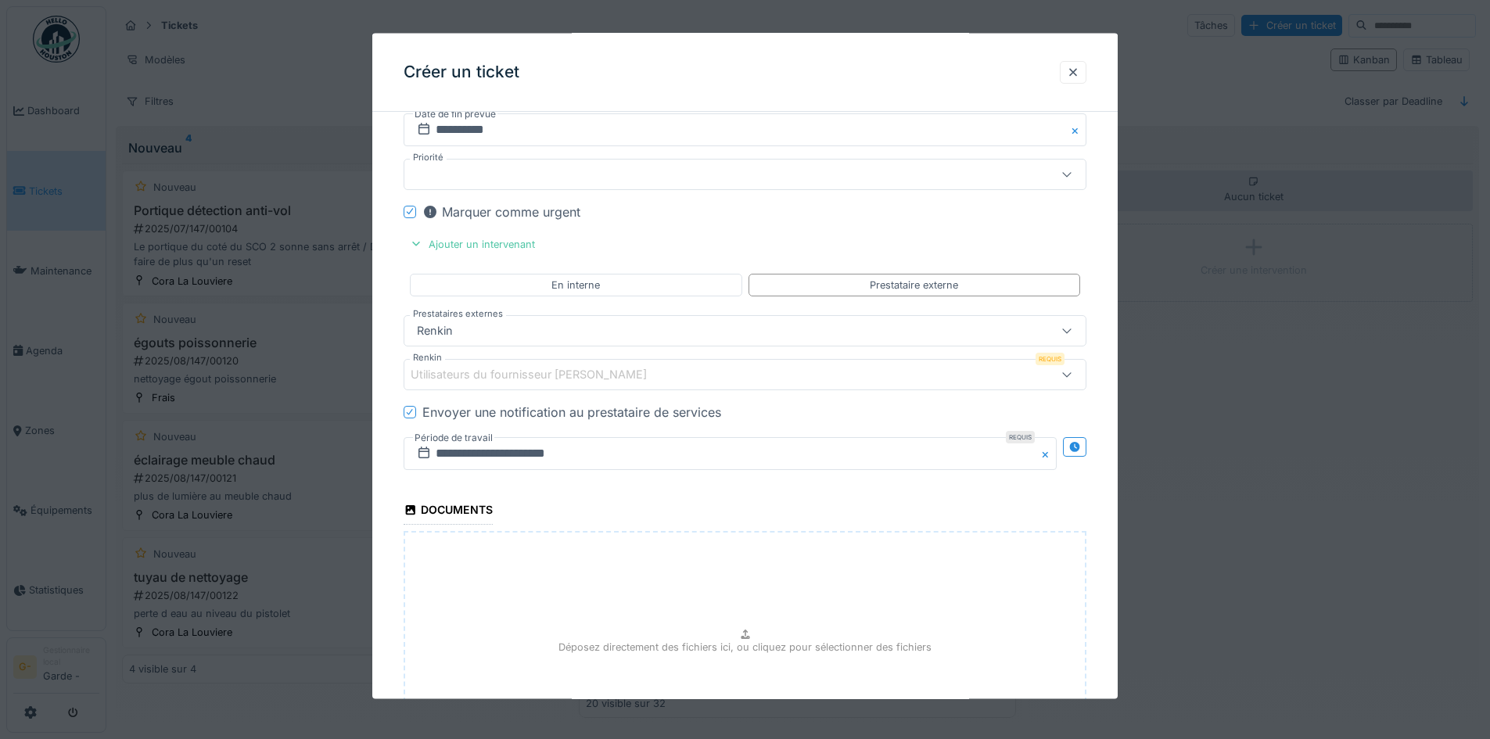
scroll to position [969, 0]
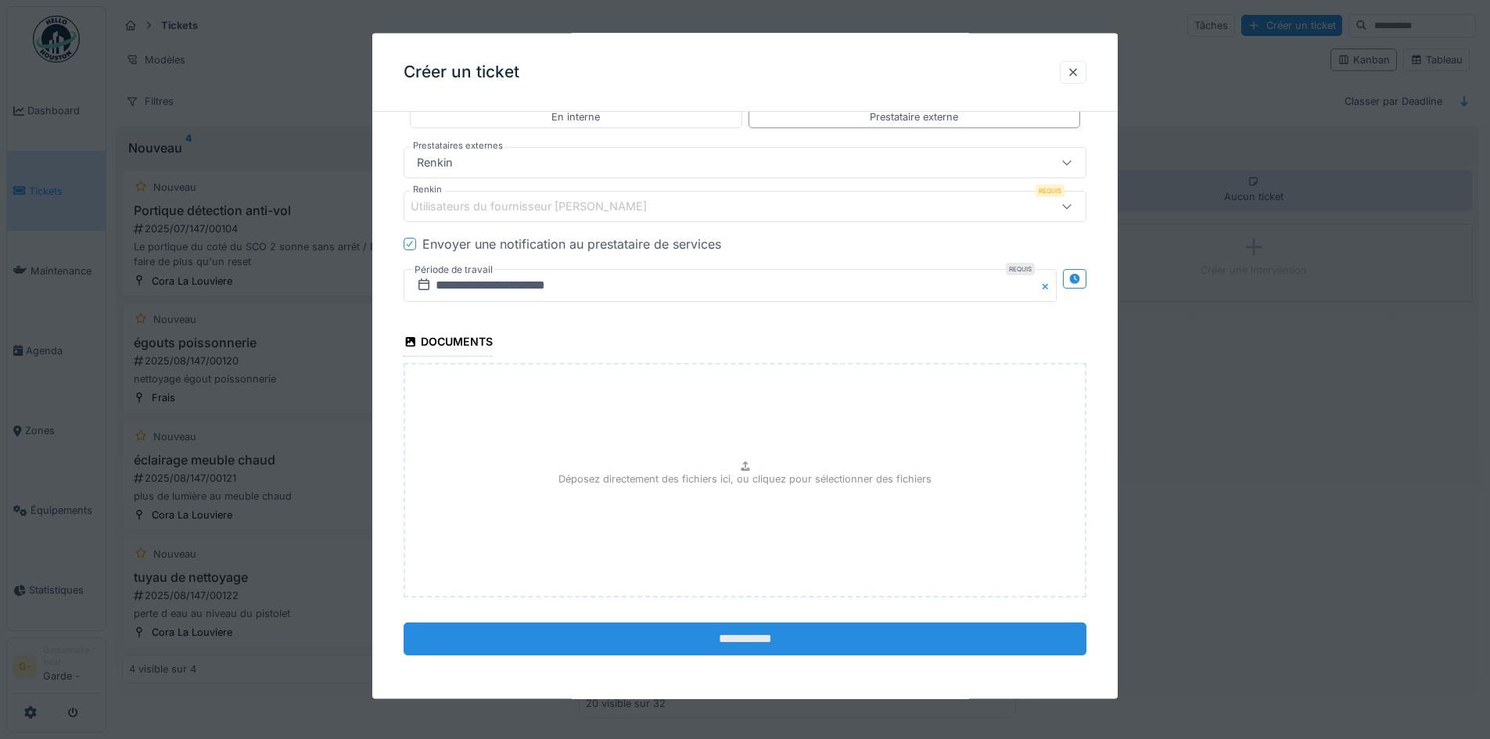
click at [735, 636] on input "**********" at bounding box center [745, 639] width 683 height 33
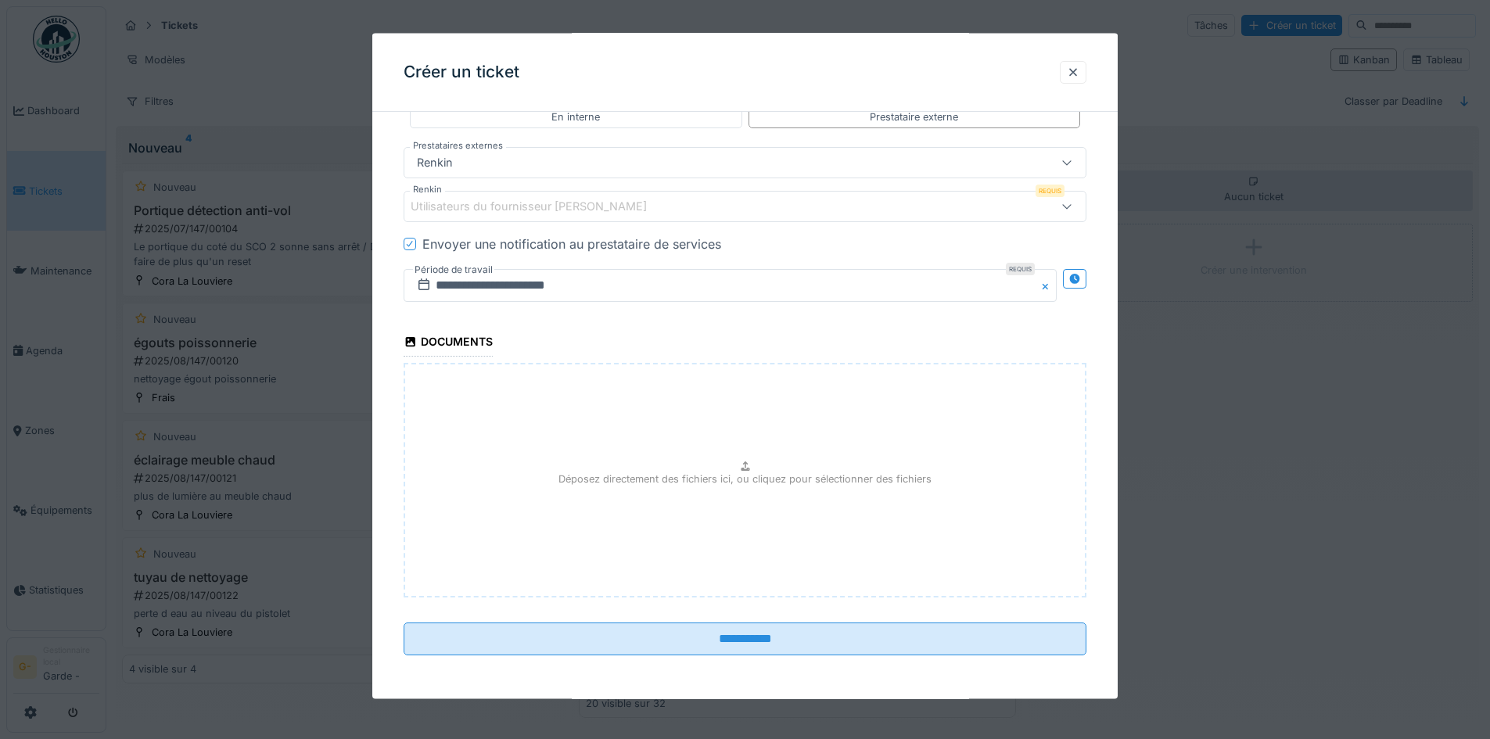
click at [646, 199] on div "Utilisateurs du fournisseur [PERSON_NAME]" at bounding box center [705, 205] width 589 height 17
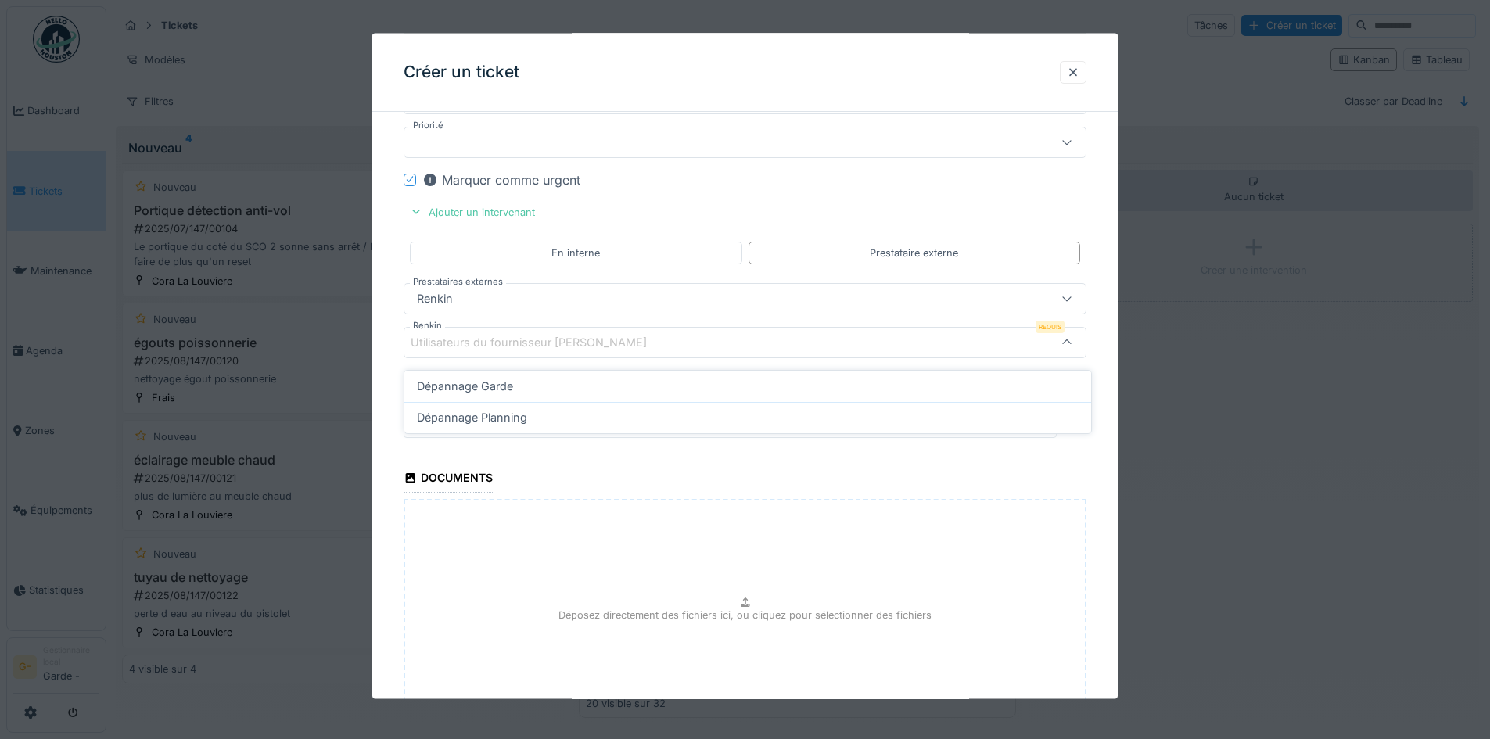
scroll to position [809, 0]
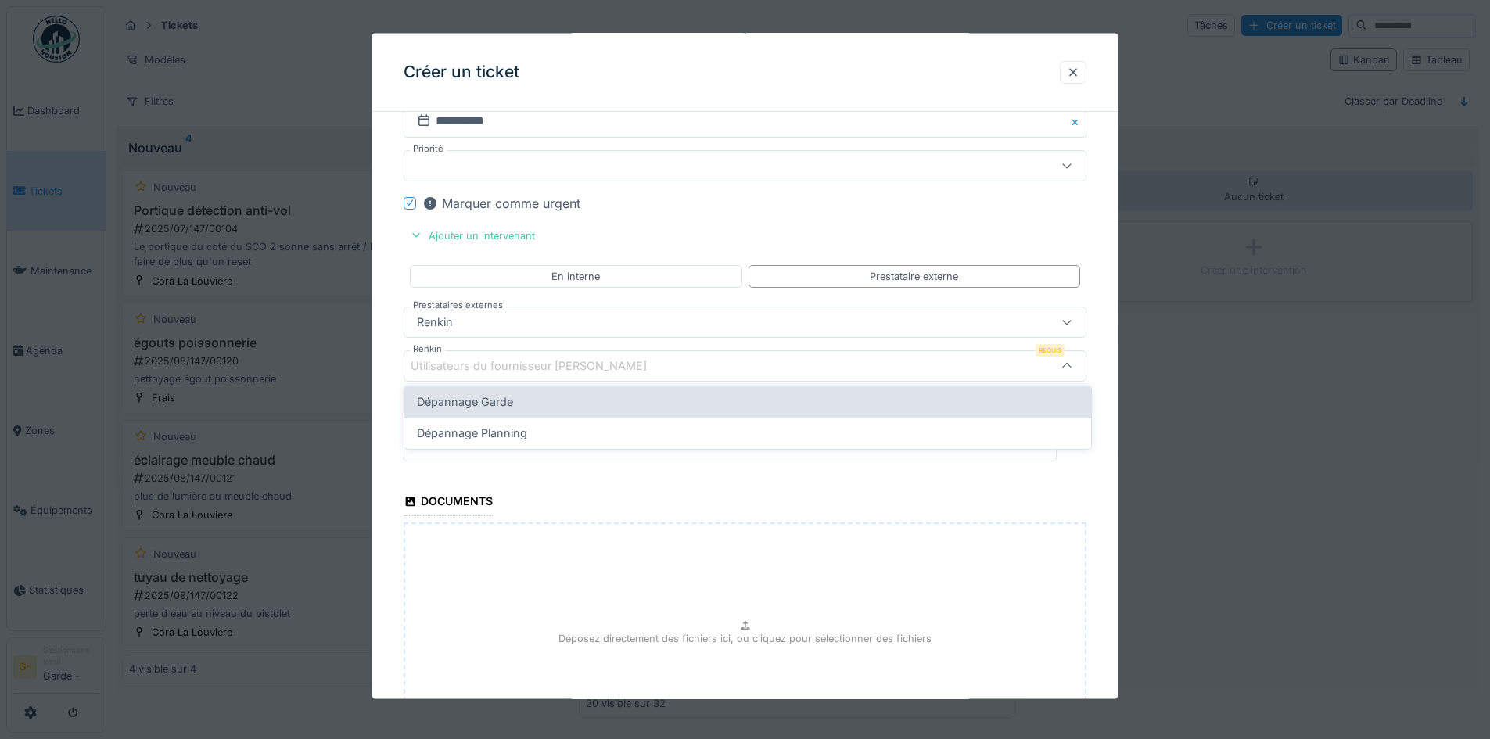
click at [582, 404] on div "Dépannage Garde" at bounding box center [748, 401] width 662 height 17
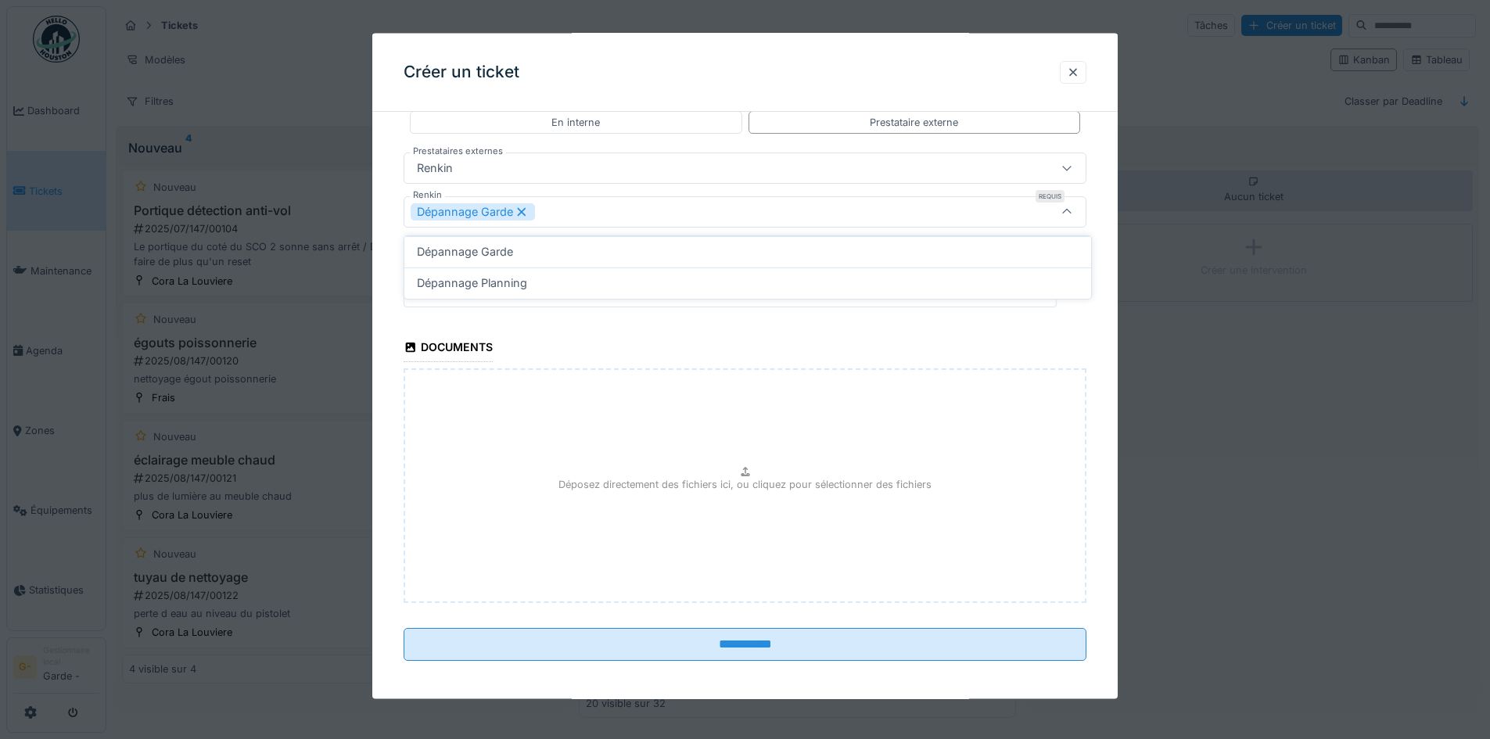
scroll to position [969, 0]
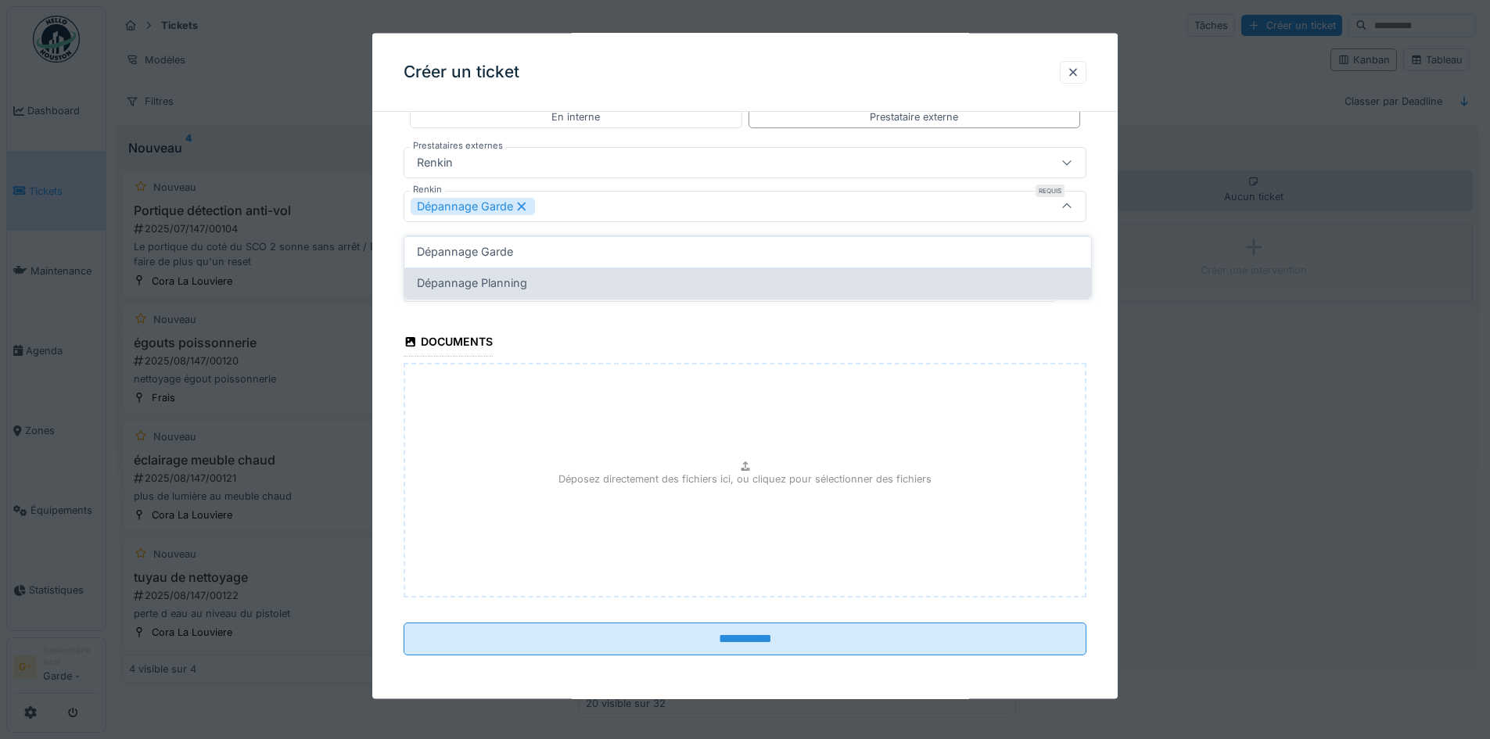
click at [634, 275] on div "Dépannage Planning" at bounding box center [748, 283] width 662 height 17
type input "*********"
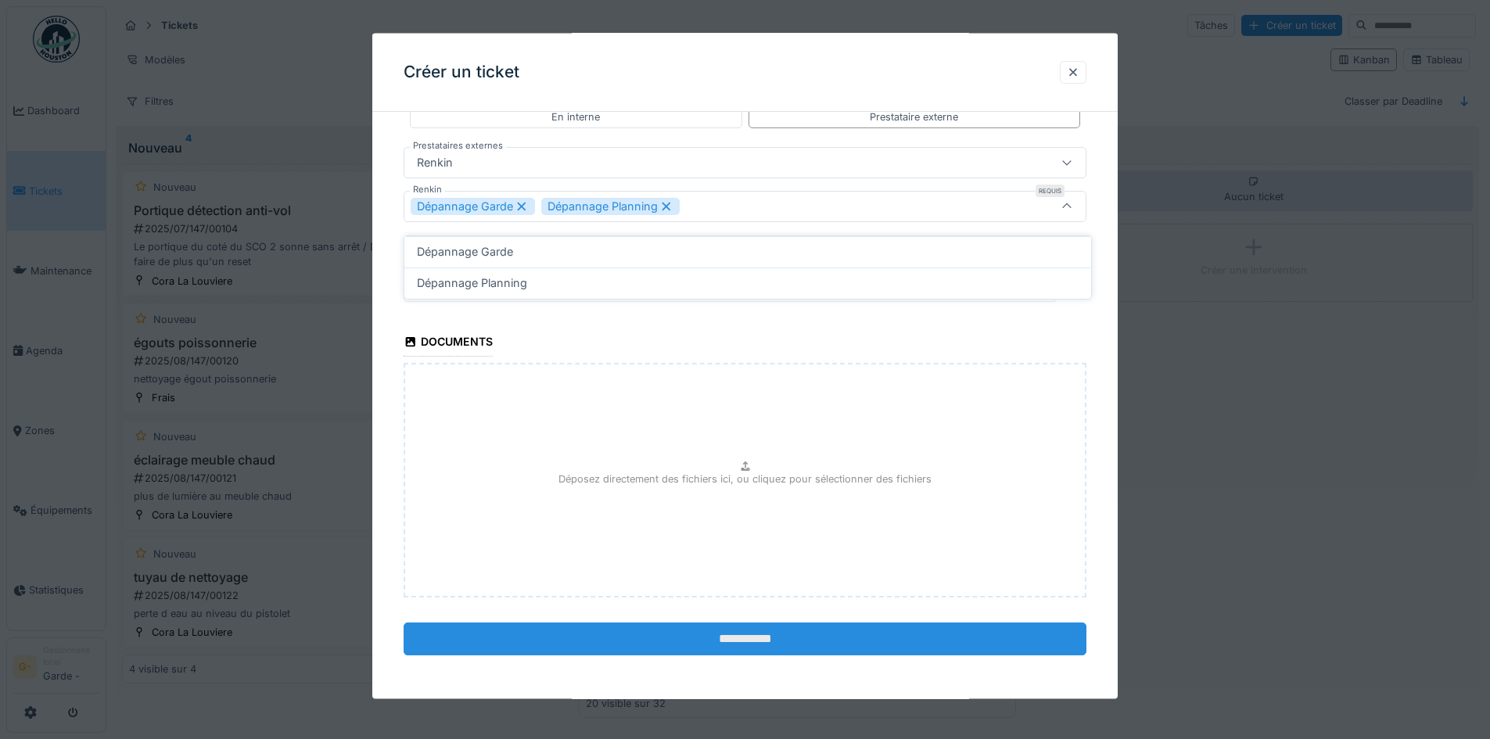
click at [756, 638] on input "**********" at bounding box center [745, 639] width 683 height 33
